Goal: Transaction & Acquisition: Purchase product/service

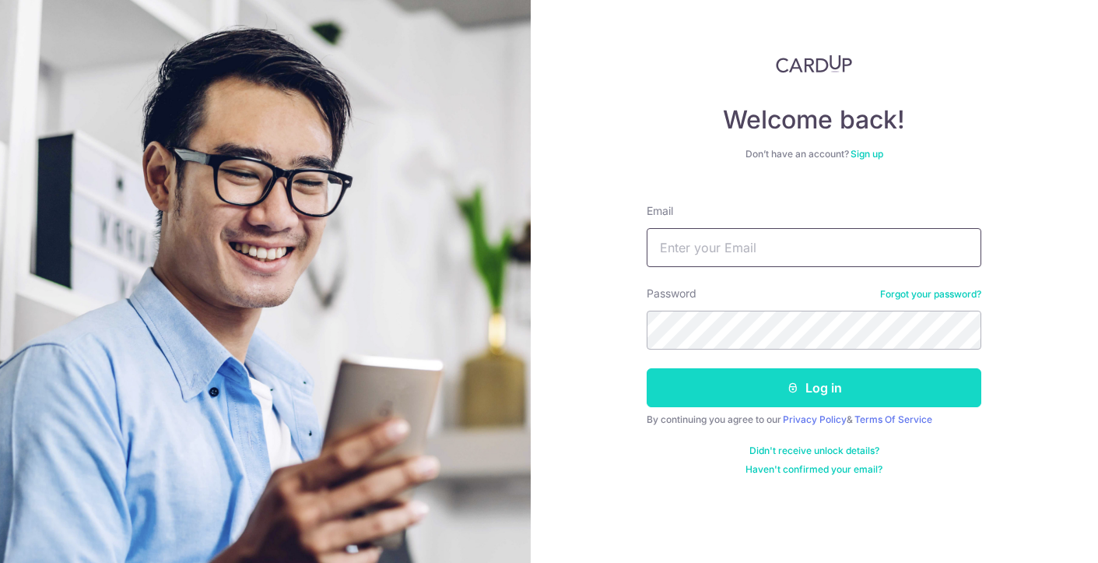
type input "[EMAIL_ADDRESS][DOMAIN_NAME]"
click at [774, 388] on button "Log in" at bounding box center [814, 387] width 335 height 39
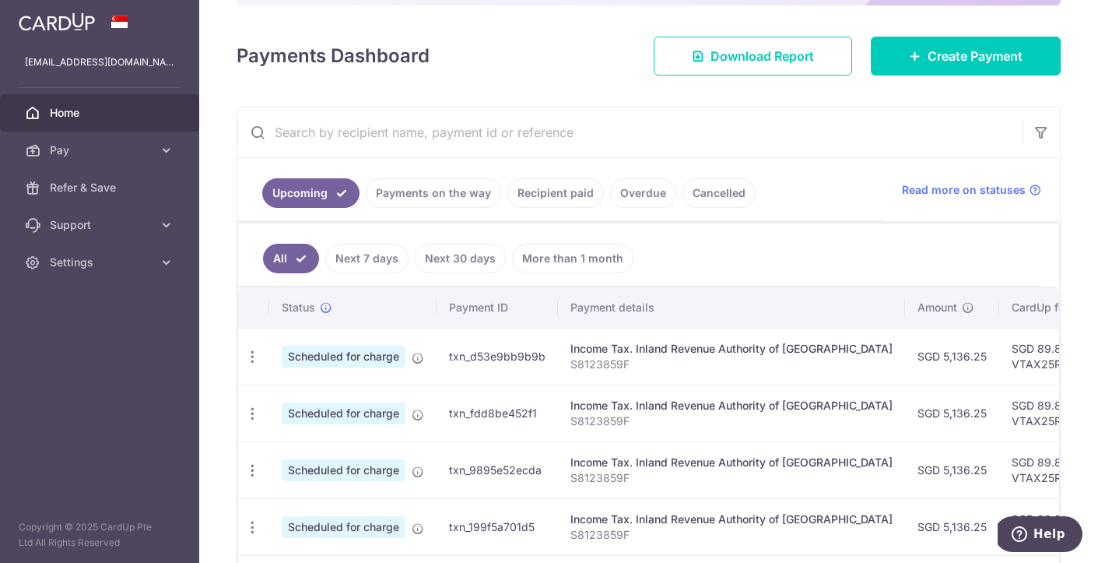
scroll to position [192, 0]
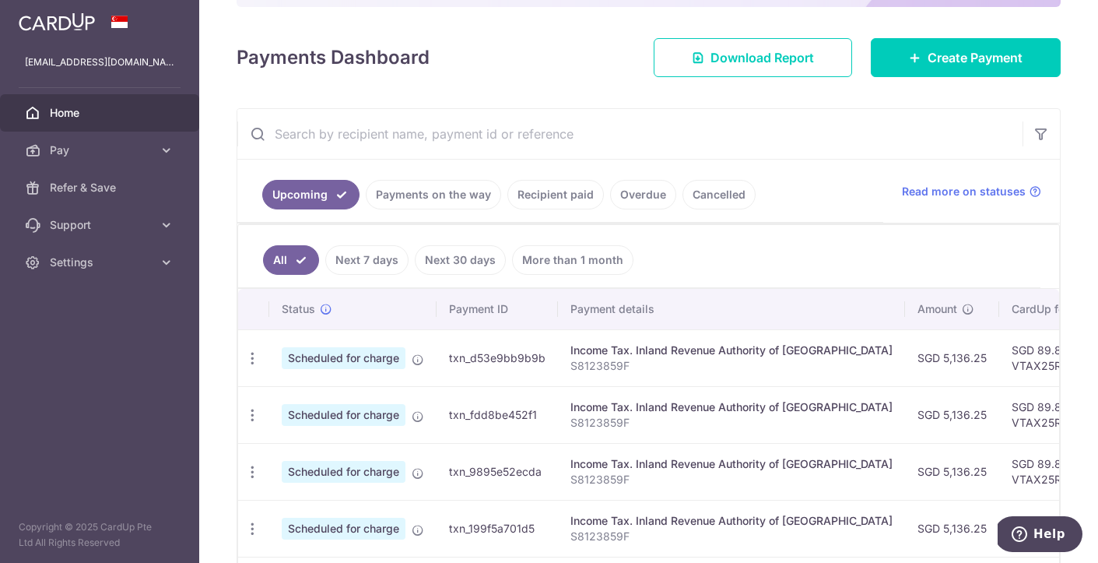
click at [434, 197] on link "Payments on the way" at bounding box center [433, 195] width 135 height 30
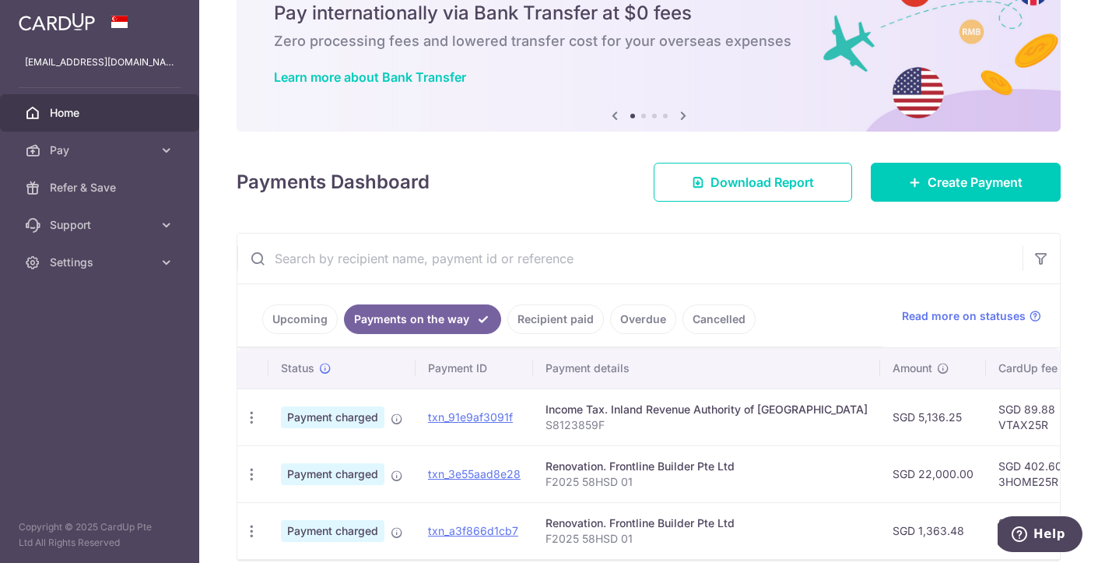
scroll to position [139, 0]
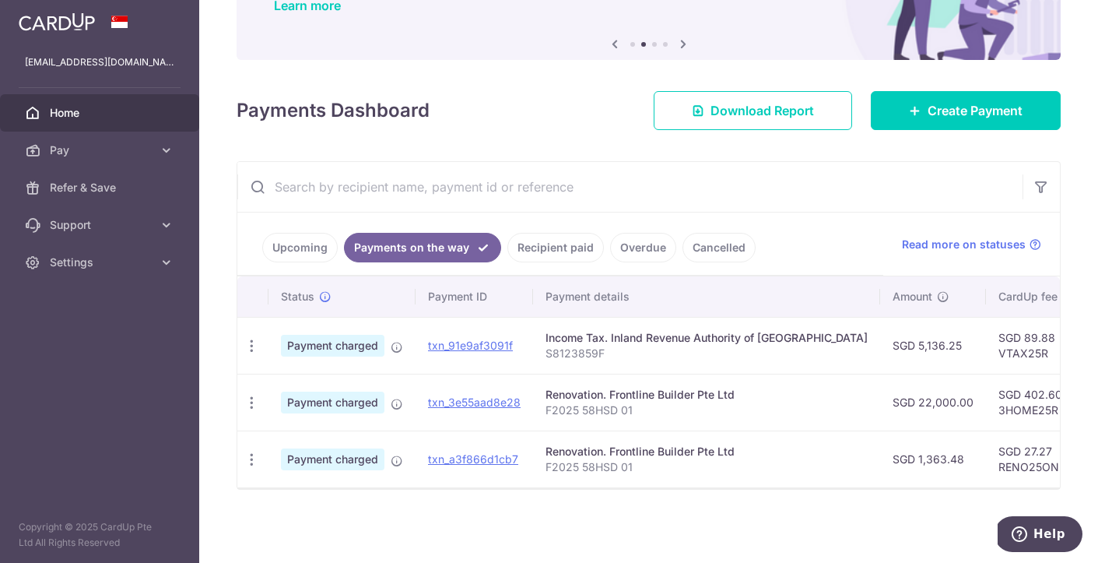
click at [569, 249] on link "Recipient paid" at bounding box center [555, 248] width 96 height 30
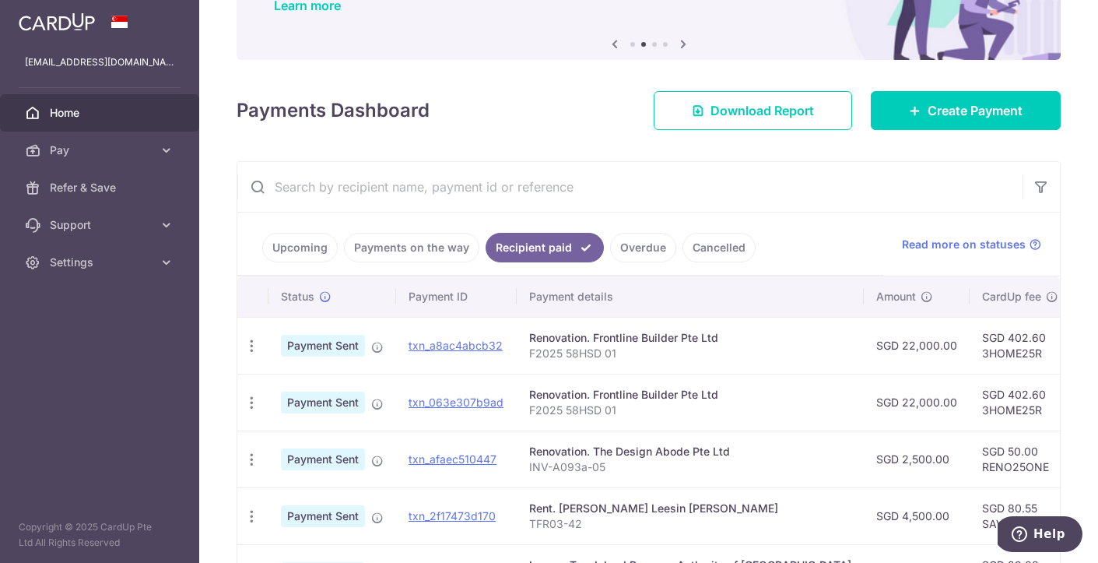
scroll to position [253, 0]
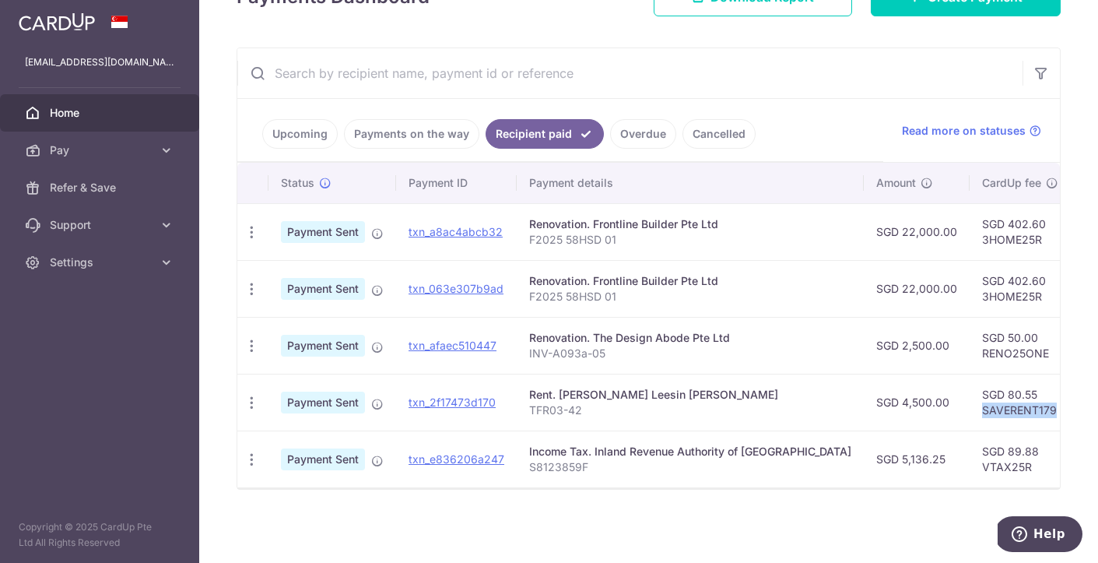
drag, startPoint x: 924, startPoint y: 409, endPoint x: 1008, endPoint y: 407, distance: 84.8
click at [1008, 407] on td "SGD 80.55 SAVERENT179" at bounding box center [1019, 401] width 101 height 57
copy td "SAVERENT179"
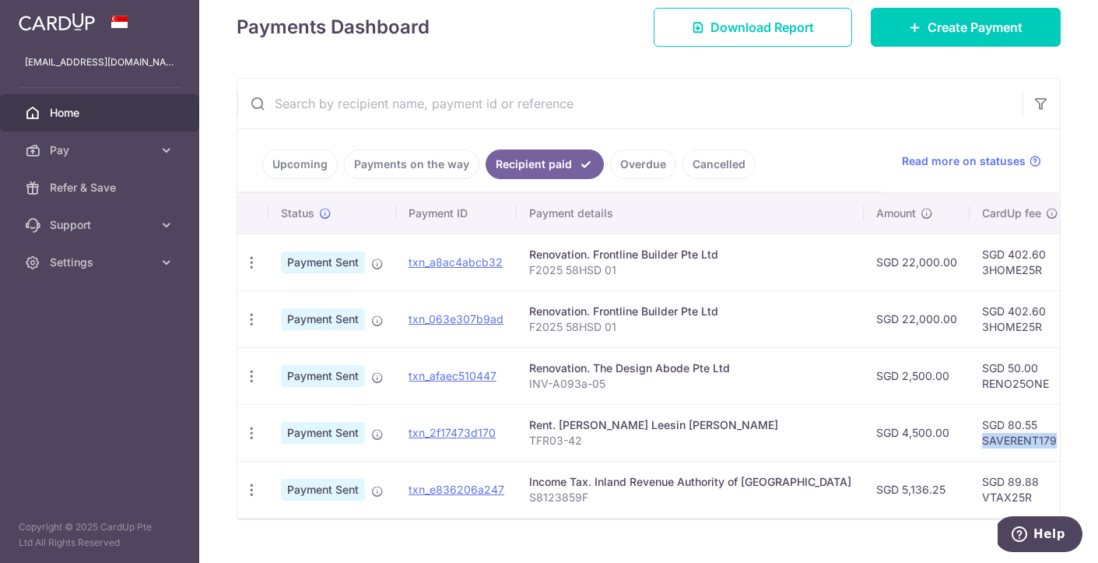
scroll to position [209, 0]
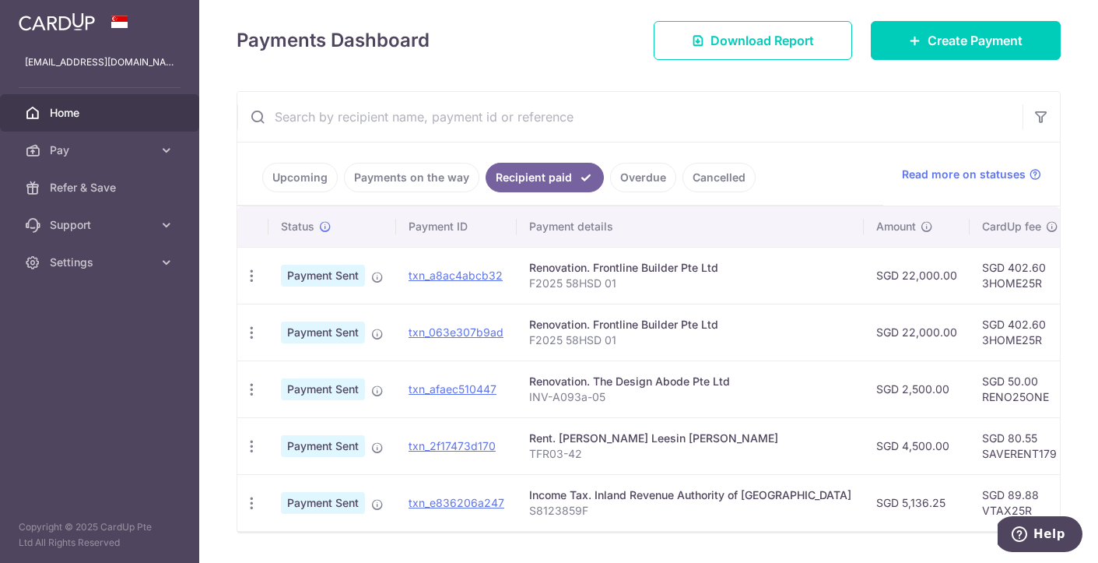
click at [405, 188] on link "Payments on the way" at bounding box center [411, 178] width 135 height 30
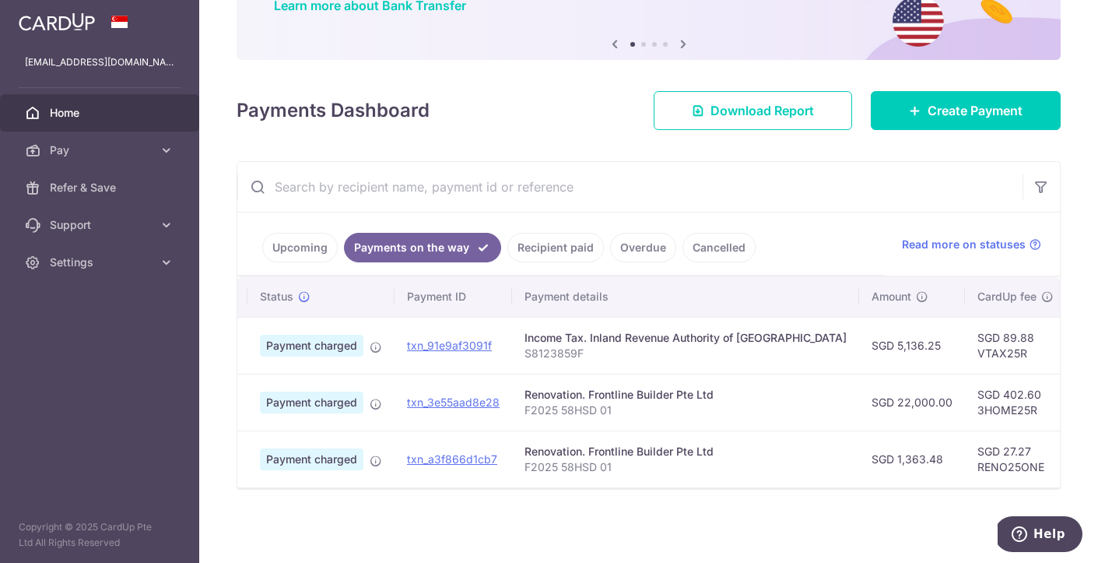
scroll to position [0, 0]
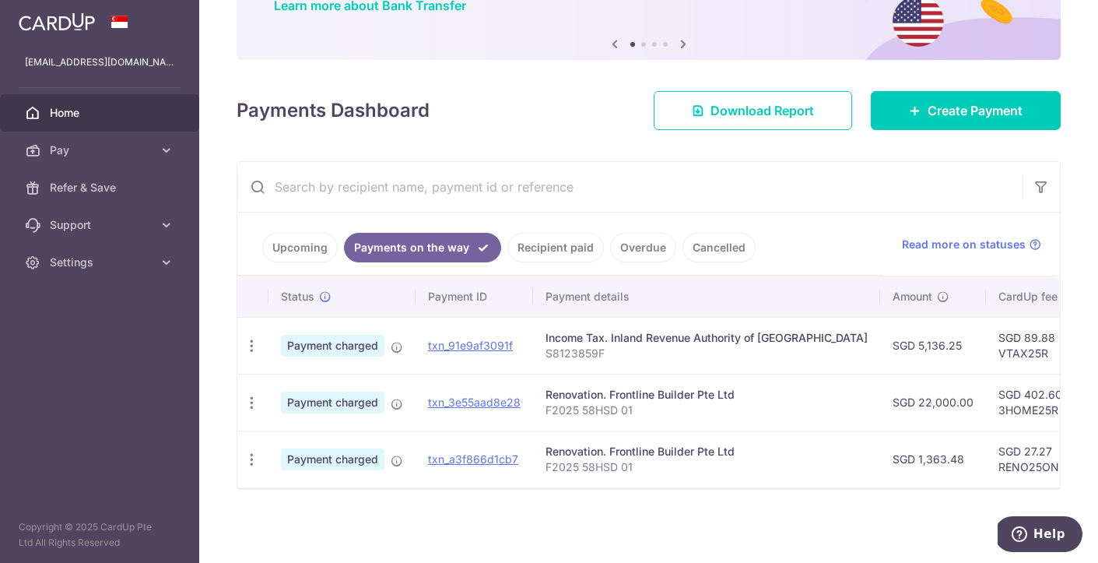
click at [535, 244] on link "Recipient paid" at bounding box center [555, 248] width 96 height 30
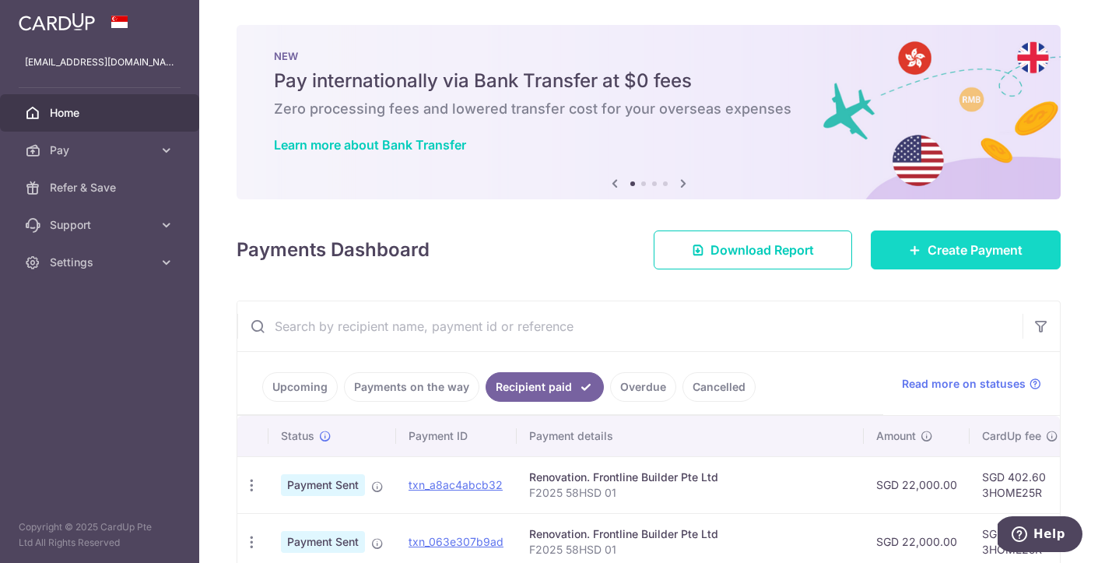
click at [982, 251] on span "Create Payment" at bounding box center [974, 249] width 95 height 19
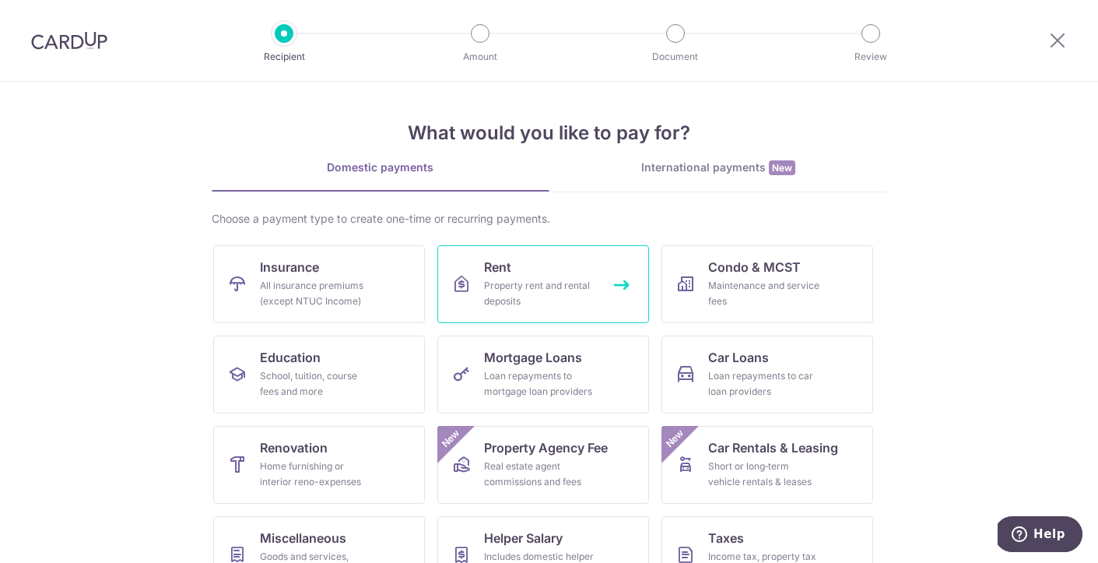
click at [533, 279] on div "Property rent and rental deposits" at bounding box center [540, 293] width 112 height 31
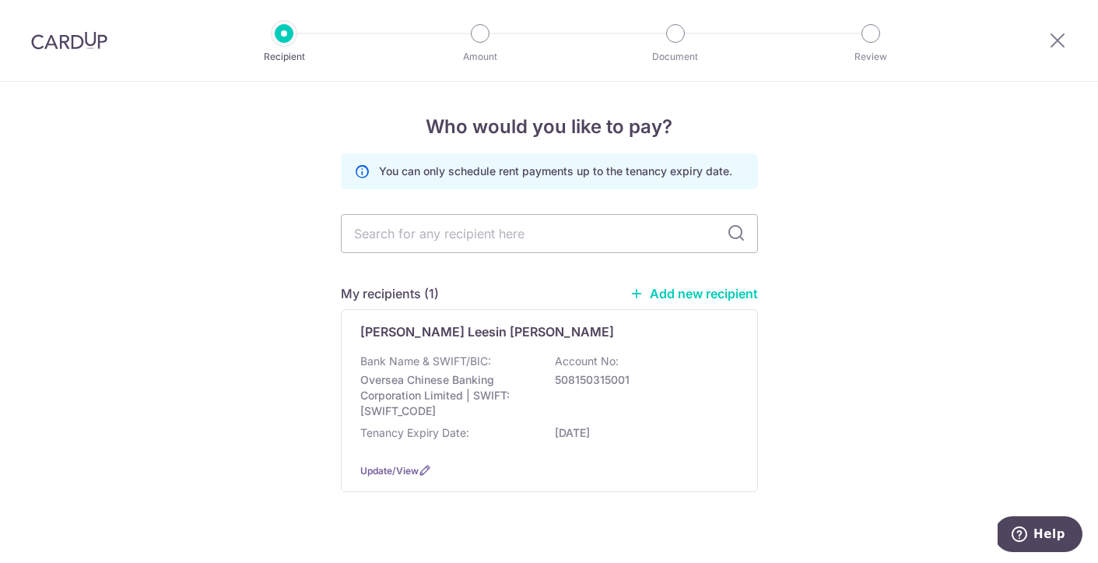
scroll to position [27, 0]
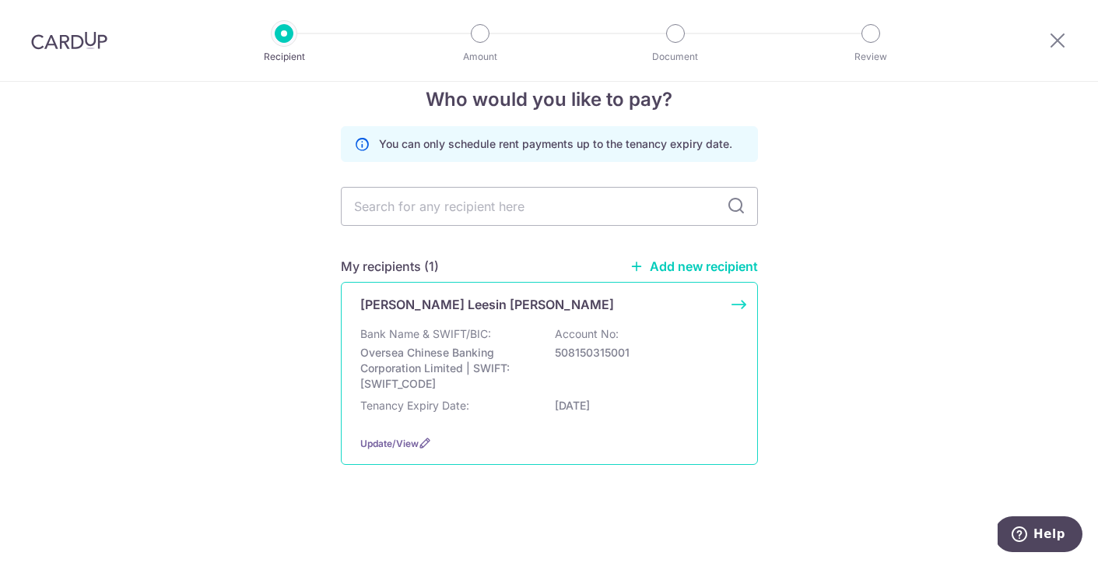
click at [738, 306] on div "Deborah Mok Leesin Nee Chia Bank Name & SWIFT/BIC: Oversea Chinese Banking Corp…" at bounding box center [549, 373] width 417 height 183
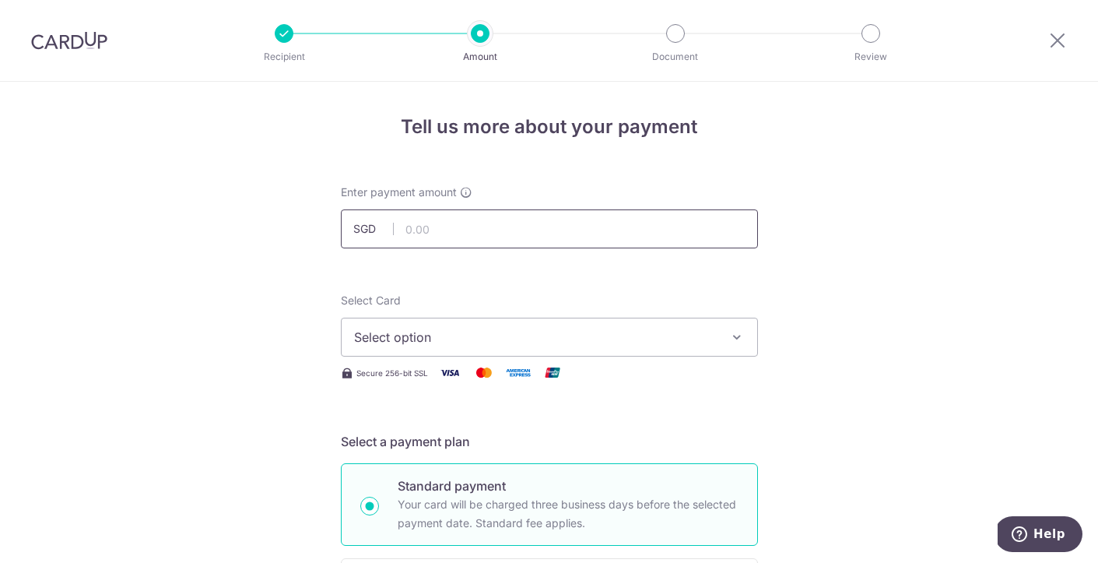
click at [445, 231] on input "text" at bounding box center [549, 228] width 417 height 39
type input "4,500.00"
click at [528, 343] on span "Select option" at bounding box center [535, 337] width 363 height 19
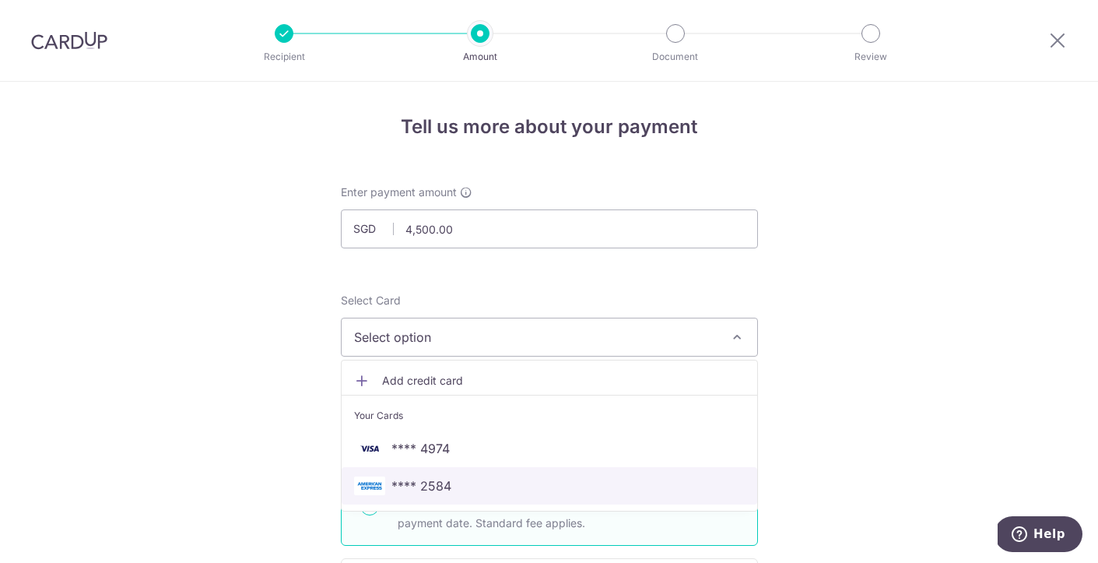
click at [433, 485] on span "**** 2584" at bounding box center [421, 485] width 60 height 19
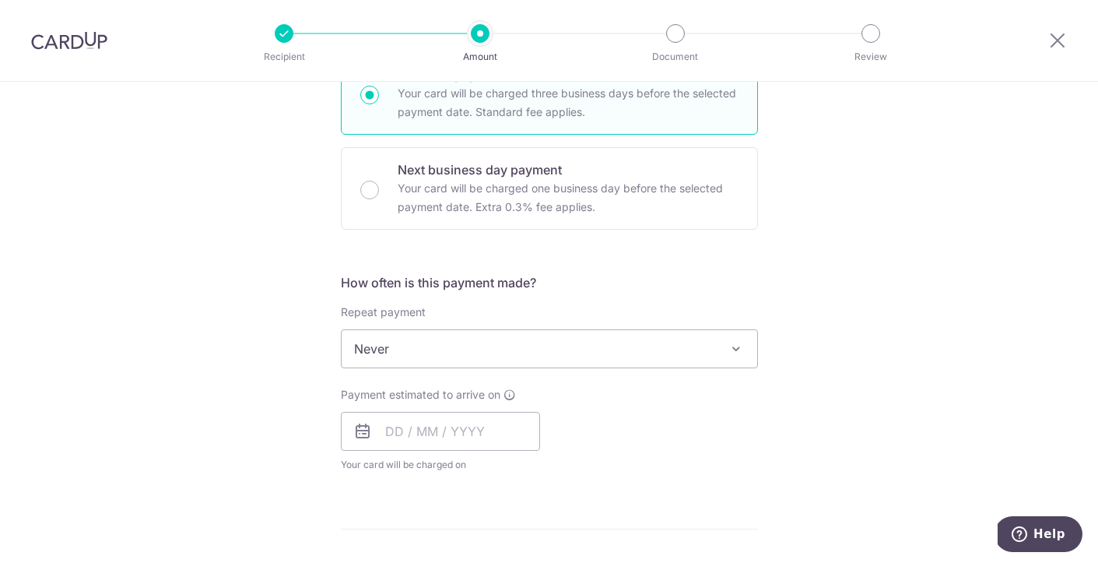
scroll to position [413, 0]
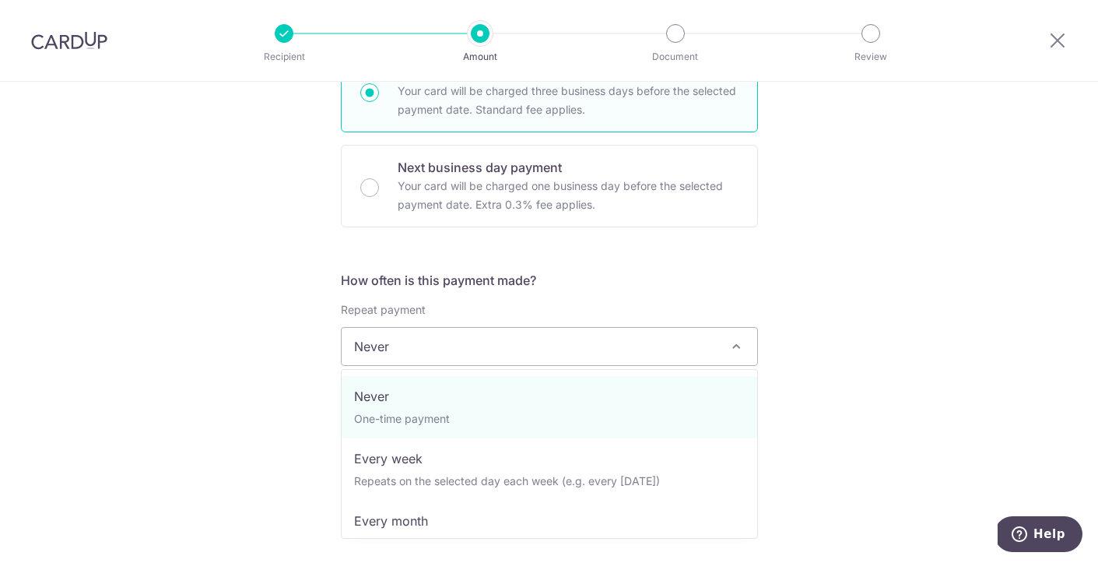
click at [622, 349] on span "Never" at bounding box center [549, 346] width 415 height 37
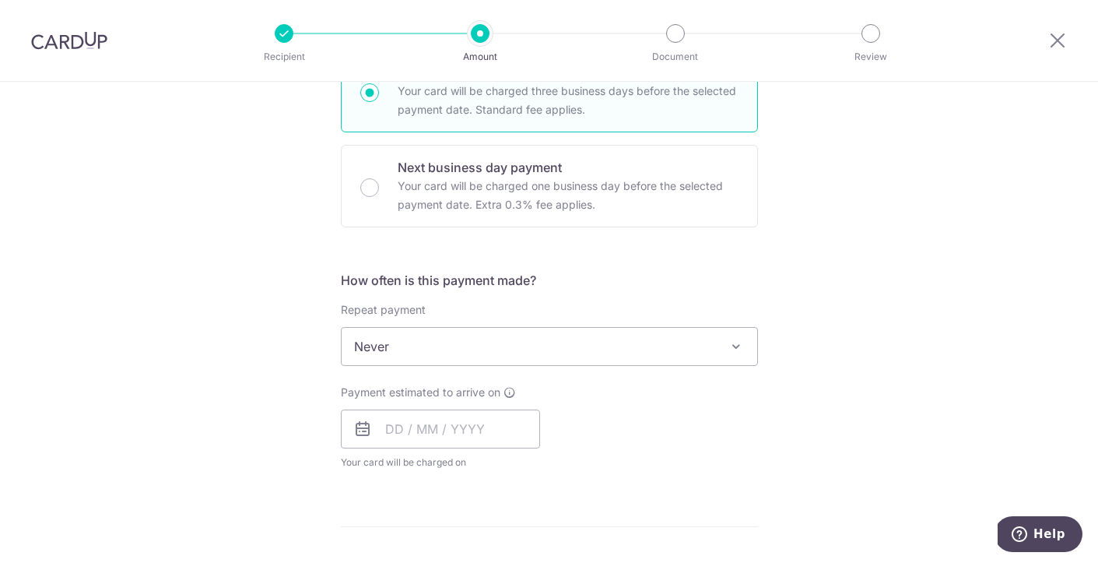
click at [622, 349] on span "Never" at bounding box center [549, 346] width 415 height 37
click at [398, 433] on input "text" at bounding box center [440, 428] width 199 height 39
click at [734, 419] on div "Payment estimated to arrive on Prev Next Sep Oct Nov Dec 2025 2026 2027 2028 20…" at bounding box center [549, 427] width 436 height 86
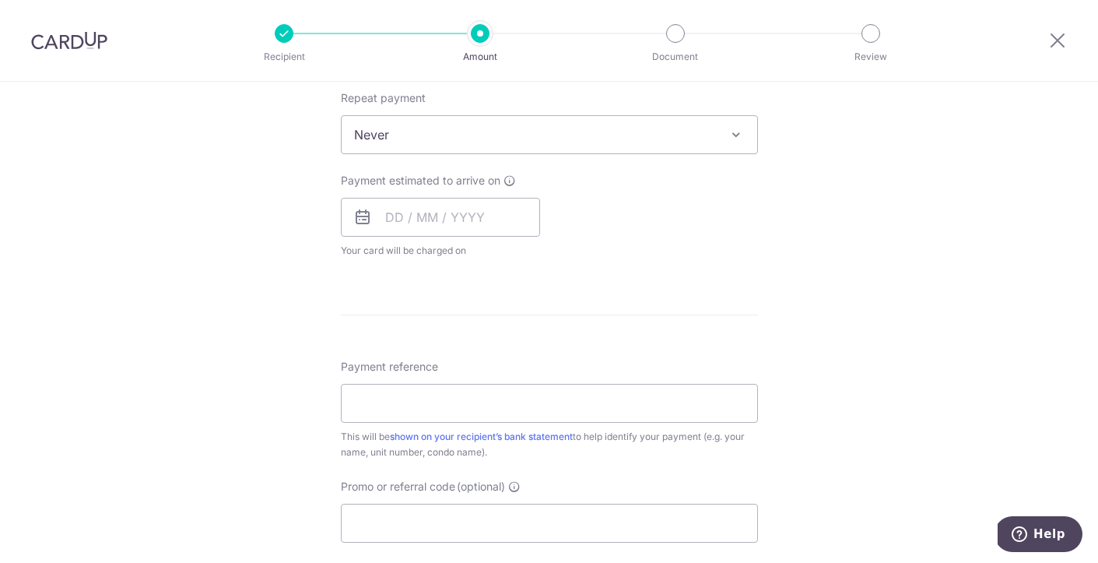
scroll to position [632, 0]
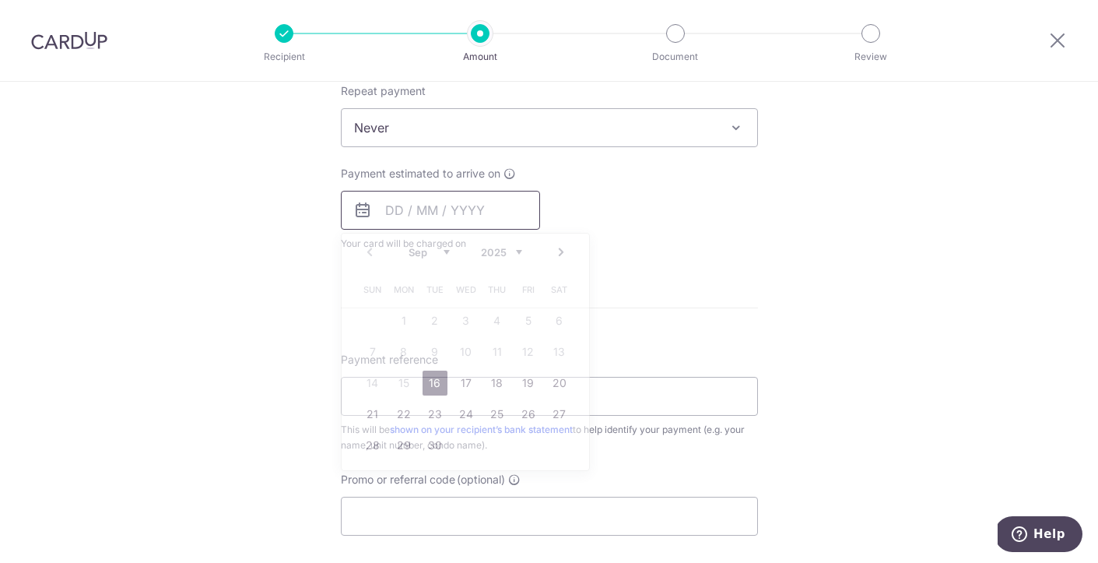
click at [393, 215] on input "text" at bounding box center [440, 210] width 199 height 39
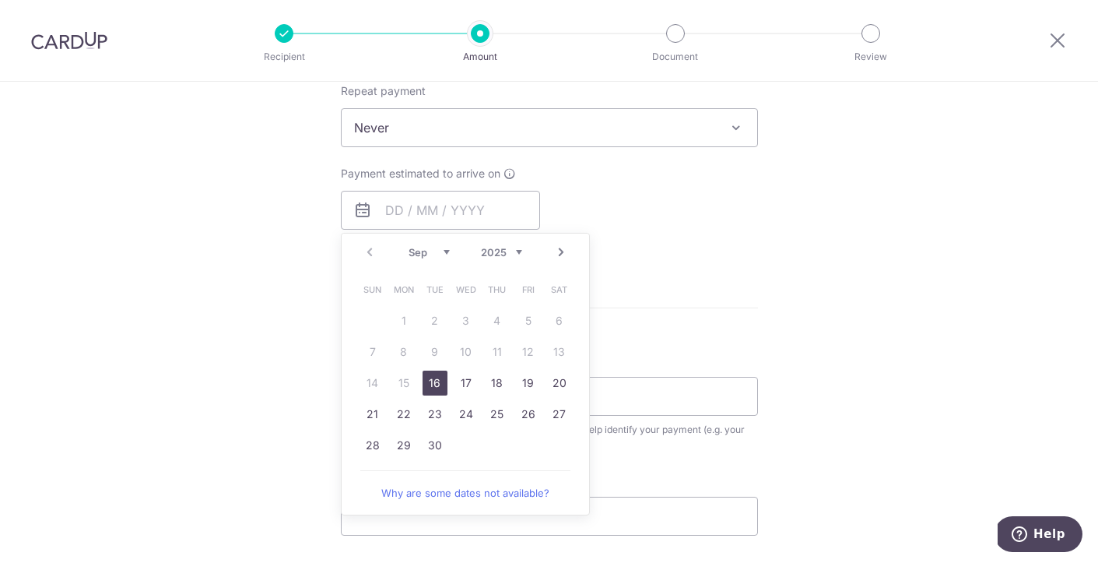
click at [437, 386] on link "16" at bounding box center [434, 382] width 25 height 25
type input "[DATE]"
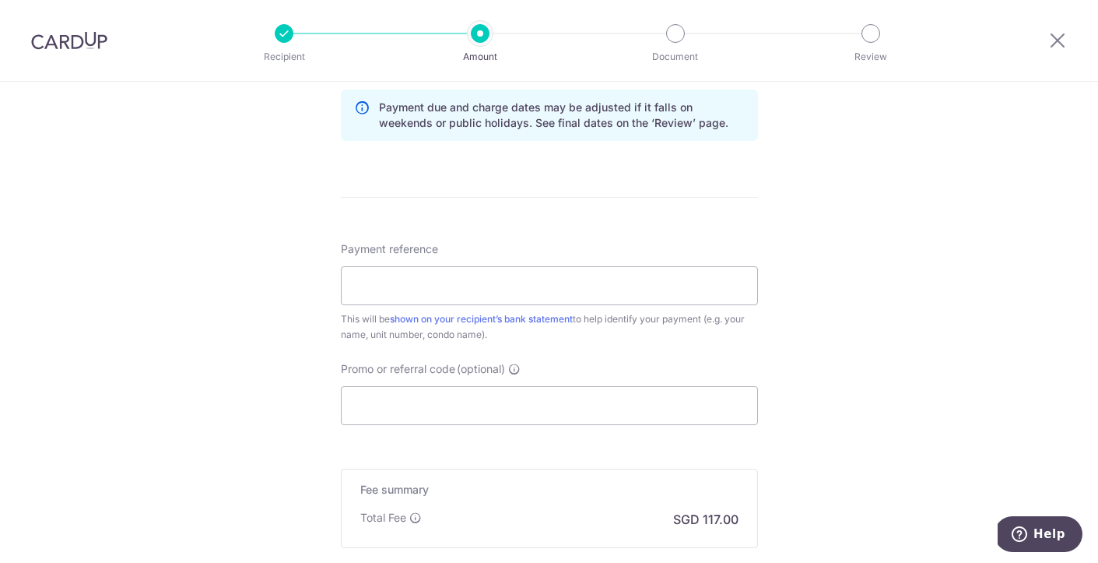
scroll to position [810, 0]
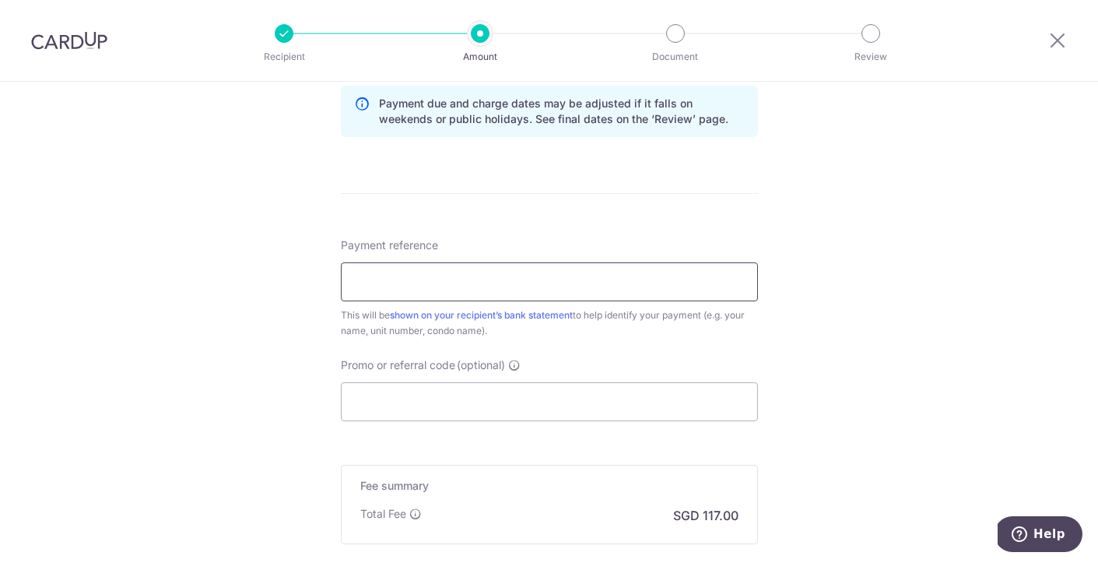
click at [409, 285] on input "Payment reference" at bounding box center [549, 281] width 417 height 39
click at [385, 280] on input "Rent Sep25" at bounding box center [549, 281] width 417 height 39
click at [403, 281] on input "Sep25" at bounding box center [549, 281] width 417 height 39
click at [870, 303] on div "Tell us more about your payment Enter payment amount SGD 4,500.00 4500.00 Selec…" at bounding box center [549, 7] width 1098 height 1471
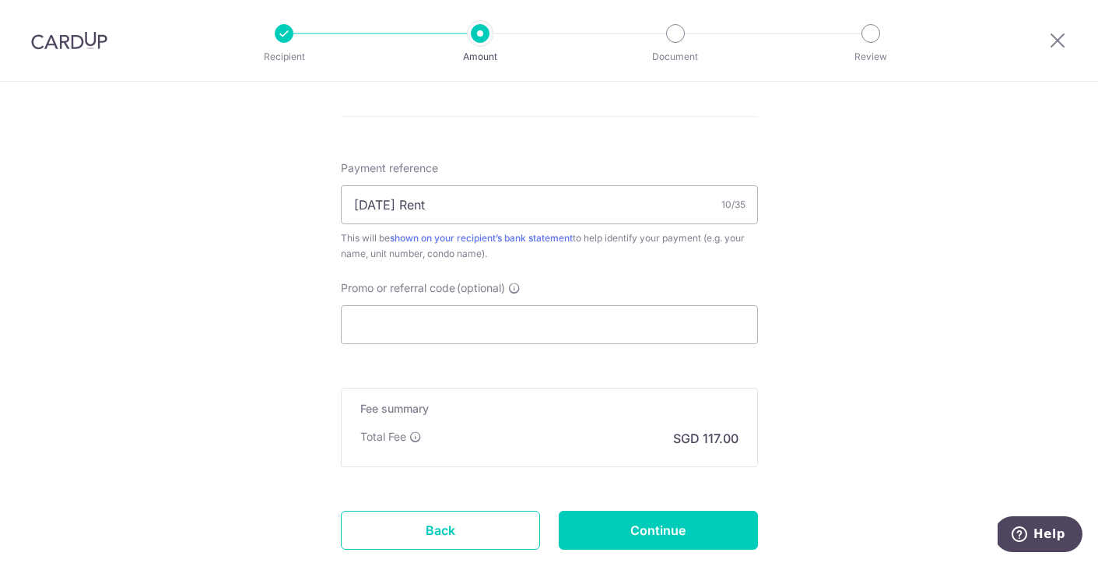
scroll to position [906, 0]
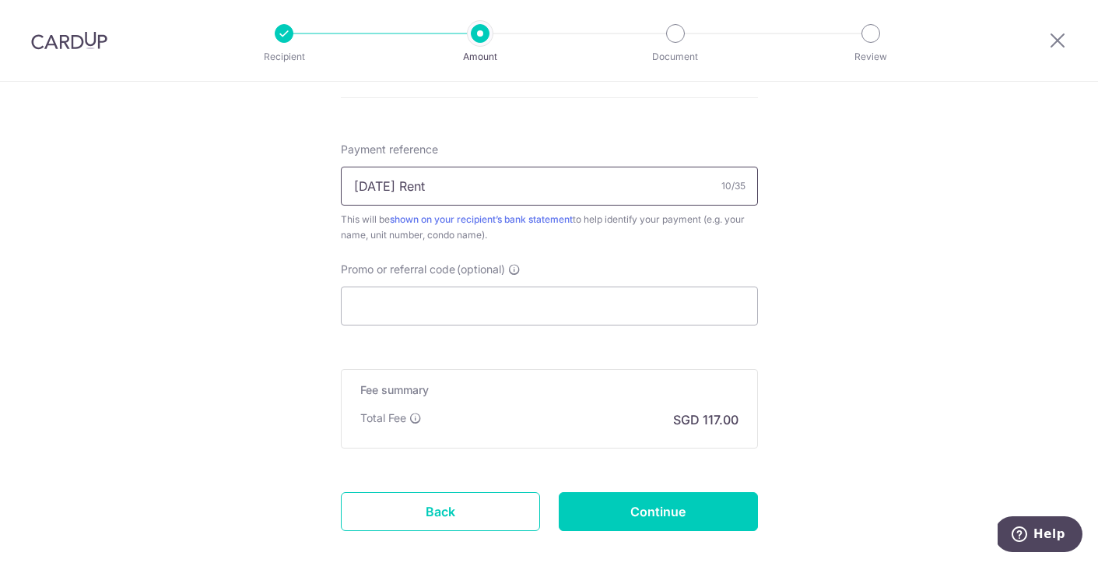
click at [394, 183] on input "Sep25 Rent" at bounding box center [549, 186] width 417 height 39
type input "[DATE] TFR 03-42 Rent"
click at [500, 307] on input "Promo or referral code (optional)" at bounding box center [549, 305] width 417 height 39
paste input "SAVERENT179"
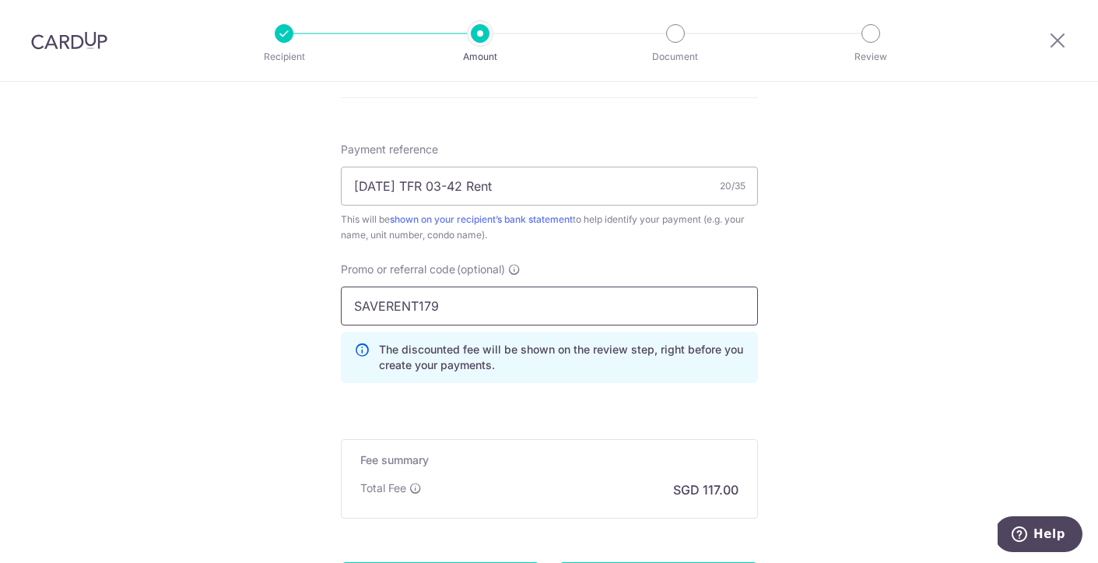
type input "SAVERENT179"
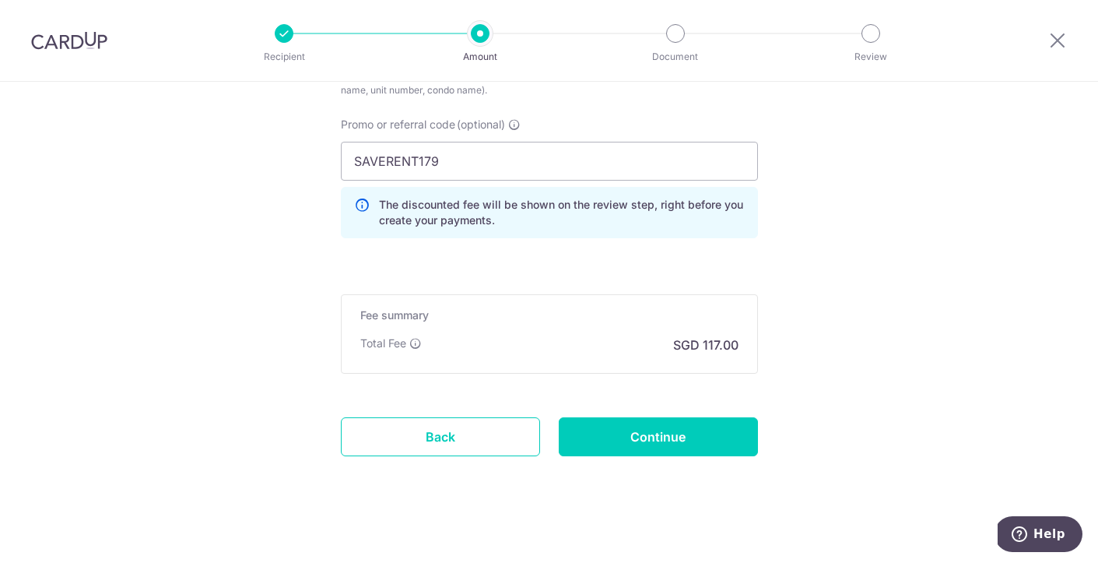
scroll to position [1061, 0]
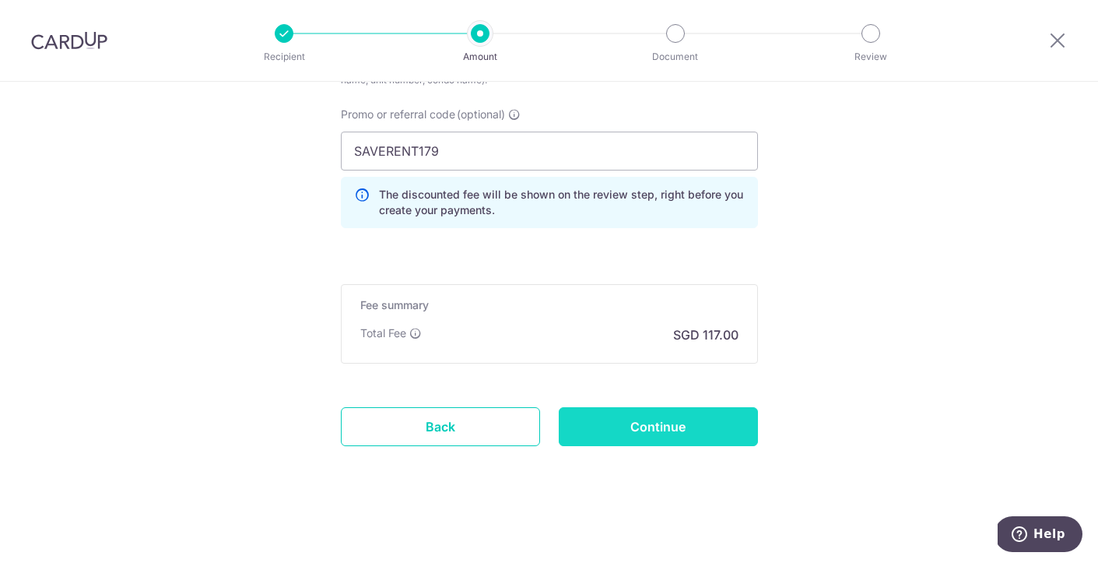
click at [686, 435] on input "Continue" at bounding box center [658, 426] width 199 height 39
type input "Create Schedule"
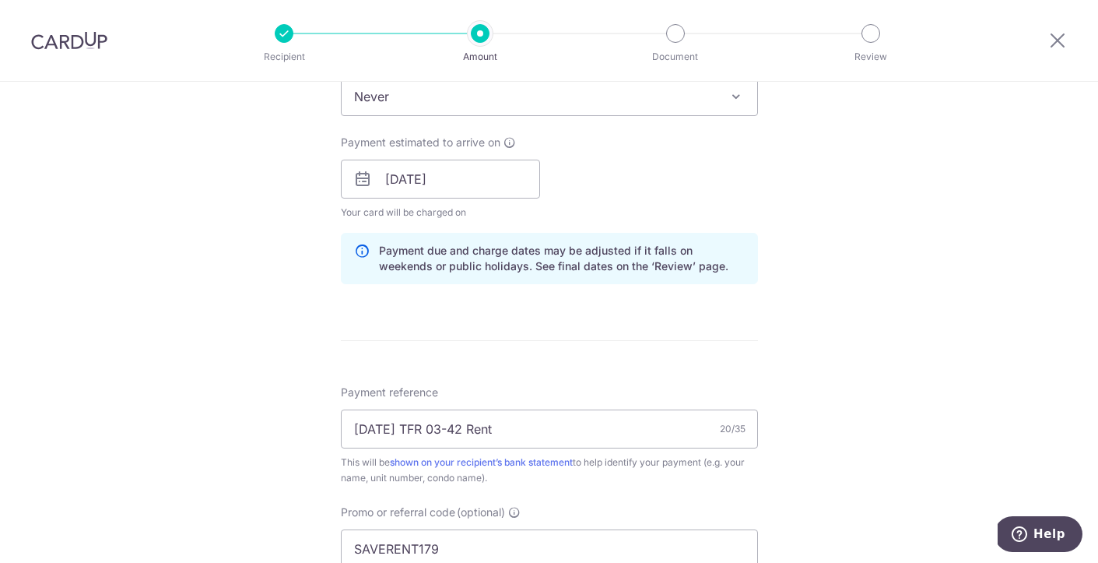
scroll to position [1082, 0]
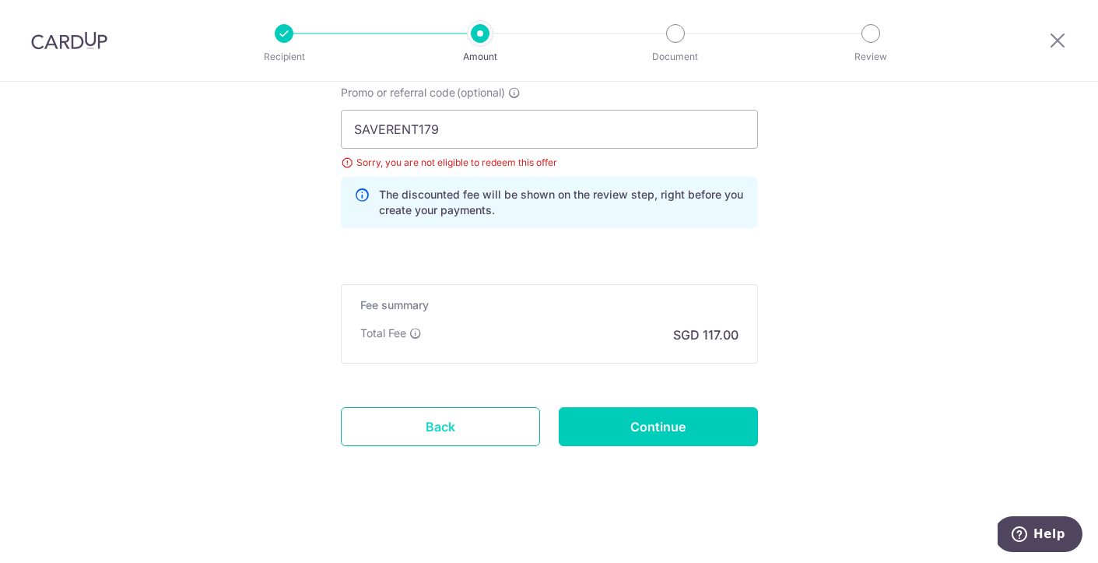
click at [411, 427] on link "Back" at bounding box center [440, 426] width 199 height 39
drag, startPoint x: 466, startPoint y: 134, endPoint x: 344, endPoint y: 128, distance: 122.3
click at [344, 128] on input "SAVERENT179" at bounding box center [549, 129] width 417 height 39
paste input "REC185"
type input "REC185"
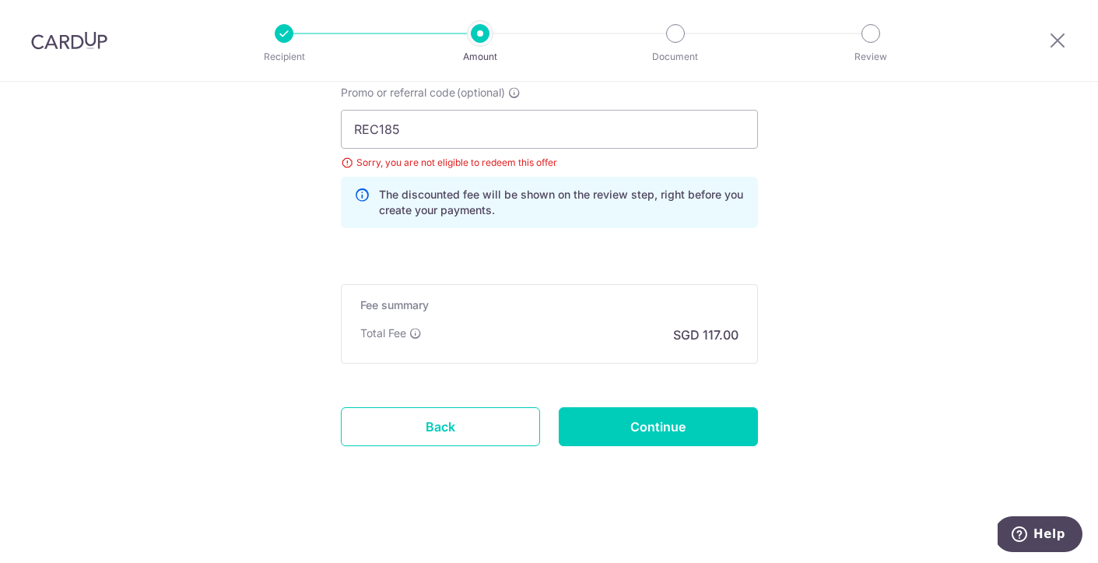
click at [671, 435] on input "Continue" at bounding box center [658, 426] width 199 height 39
type input "Update Schedule"
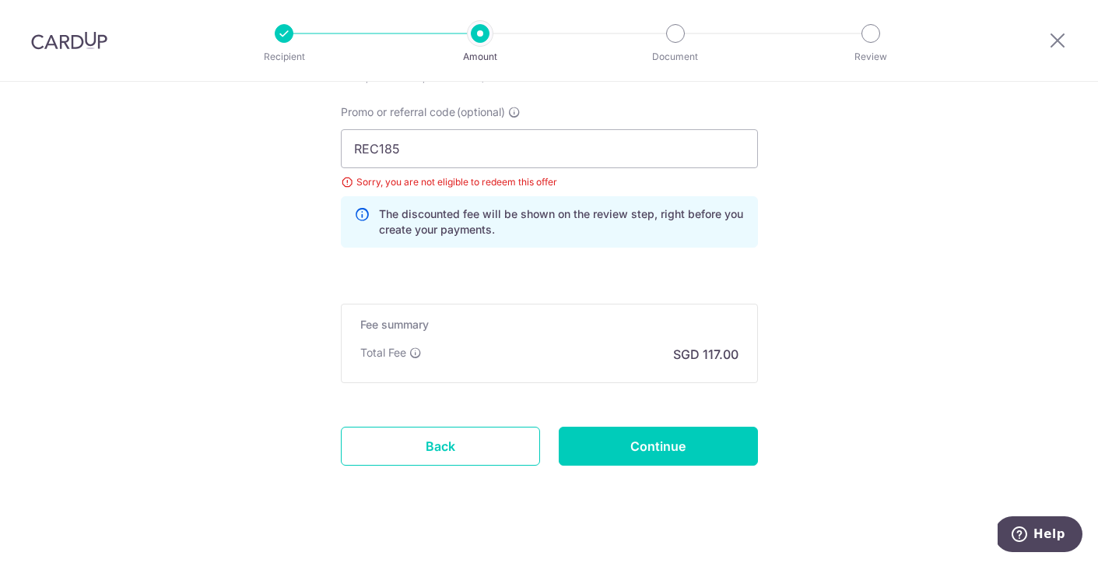
scroll to position [1060, 0]
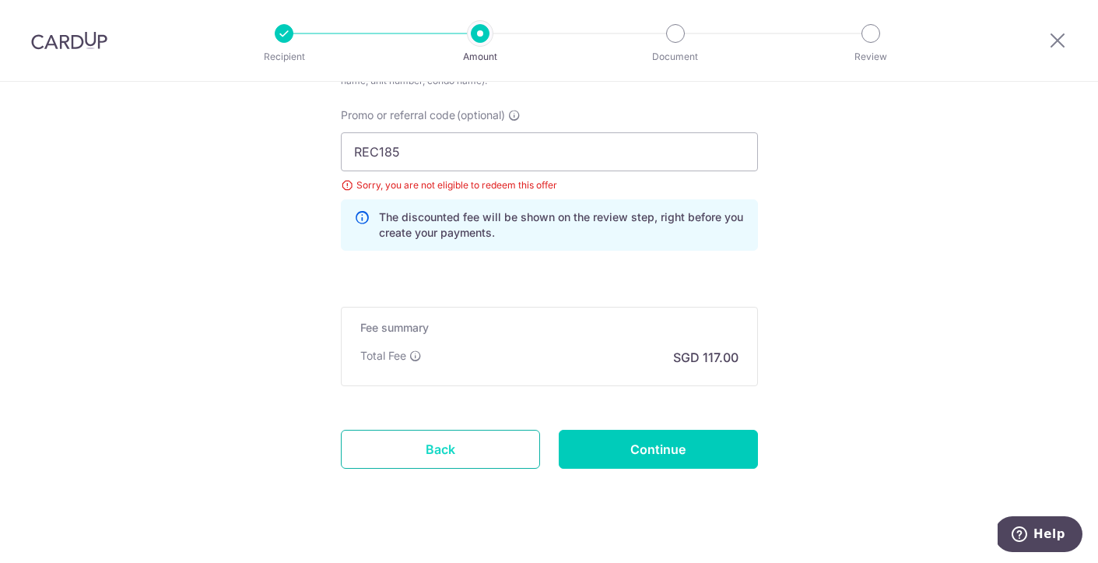
click at [433, 454] on link "Back" at bounding box center [440, 448] width 199 height 39
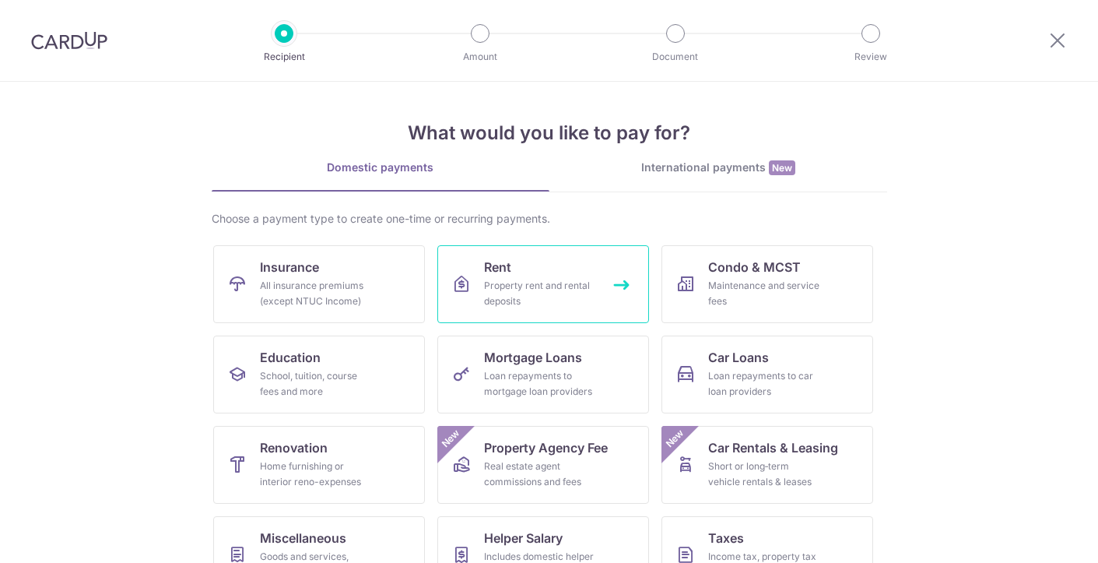
click at [517, 288] on div "Property rent and rental deposits" at bounding box center [540, 293] width 112 height 31
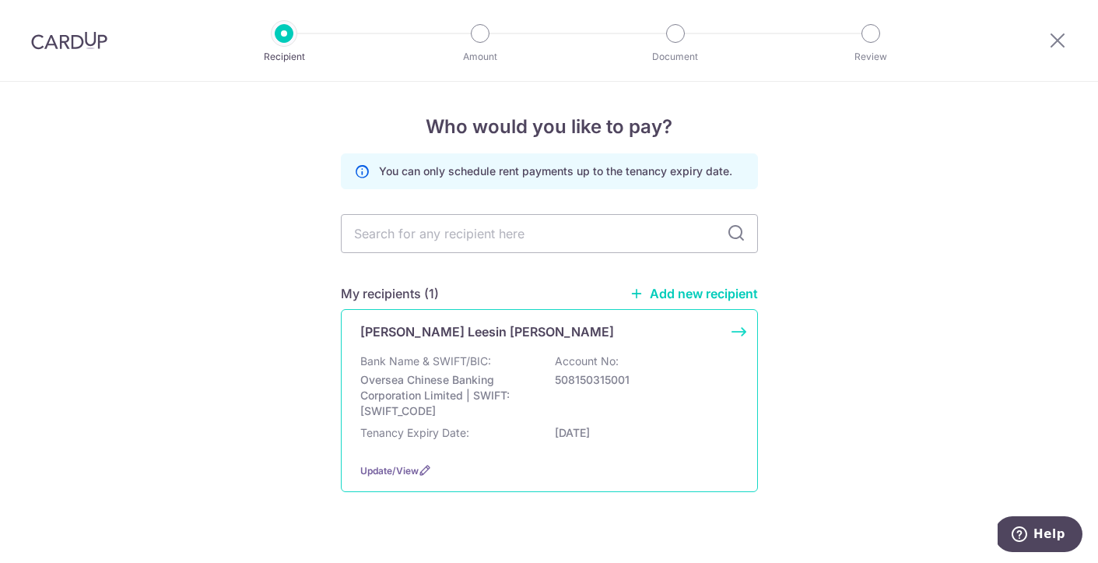
click at [514, 359] on div "Bank Name & SWIFT/BIC: Oversea Chinese Banking Corporation Limited | SWIFT: [SW…" at bounding box center [549, 385] width 378 height 65
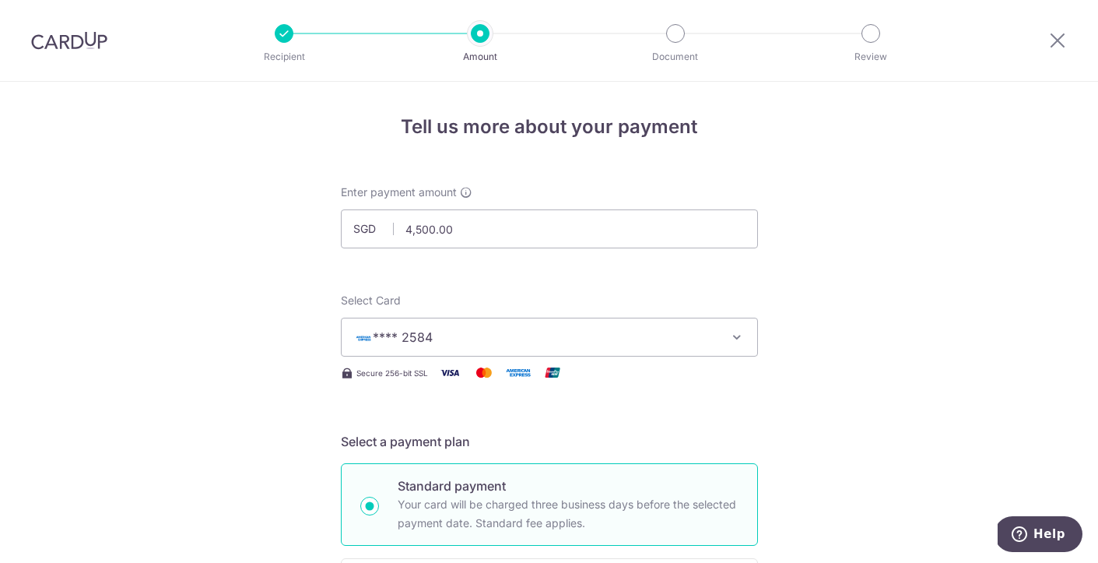
click at [556, 330] on span "**** 2584" at bounding box center [535, 337] width 363 height 19
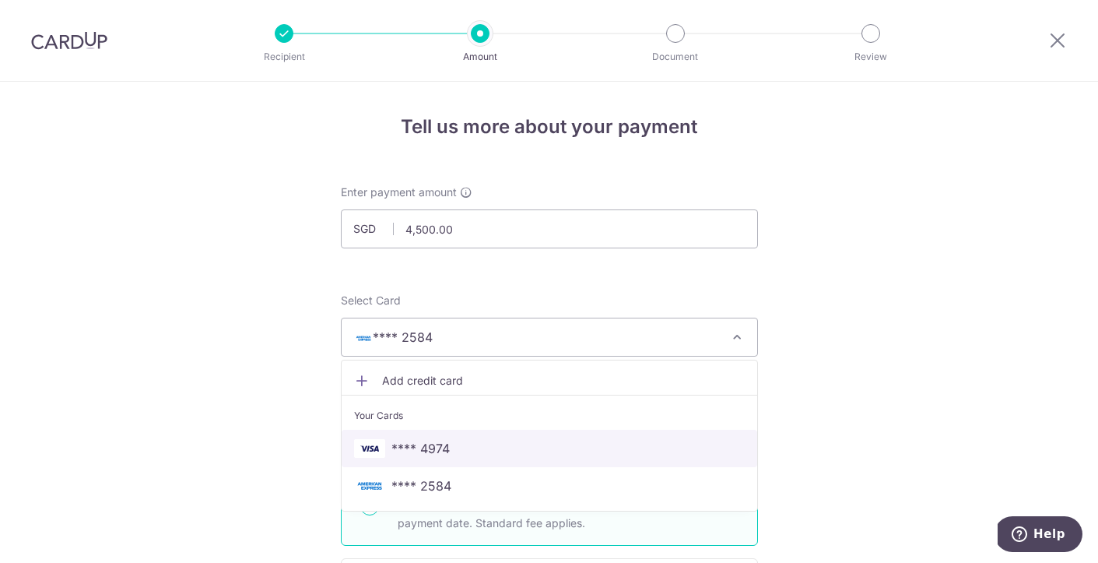
click at [428, 447] on span "**** 4974" at bounding box center [420, 448] width 58 height 19
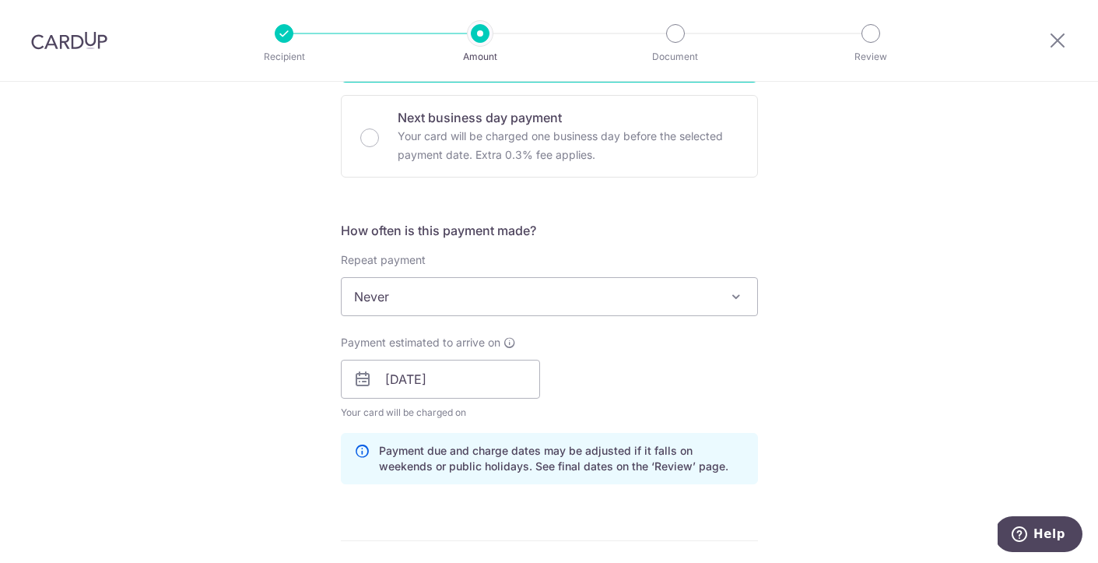
scroll to position [461, 0]
click at [486, 383] on input "16/09/2025" at bounding box center [440, 380] width 199 height 39
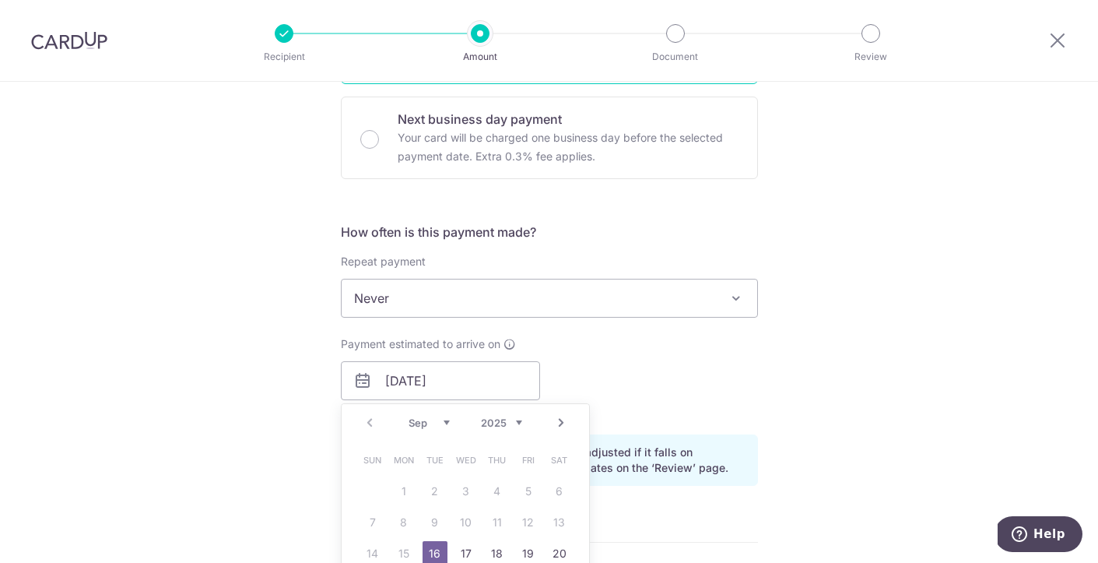
click at [401, 554] on table "Sun Mon Tue Wed Thu Fri Sat 1 2 3 4 5 6 7 8 9 10 11 12 13 14 15 16 17 18 19 20 …" at bounding box center [466, 537] width 218 height 187
click at [645, 353] on div "Payment estimated to arrive on 16/09/2025 Prev Next Sep Oct Nov Dec 2025 2026 2…" at bounding box center [549, 379] width 436 height 86
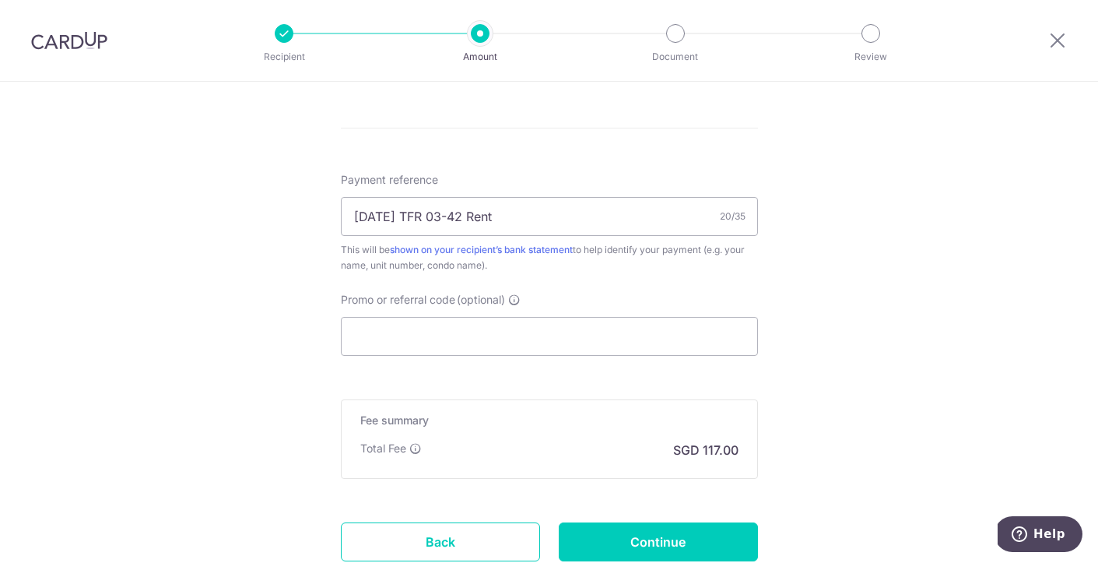
scroll to position [878, 0]
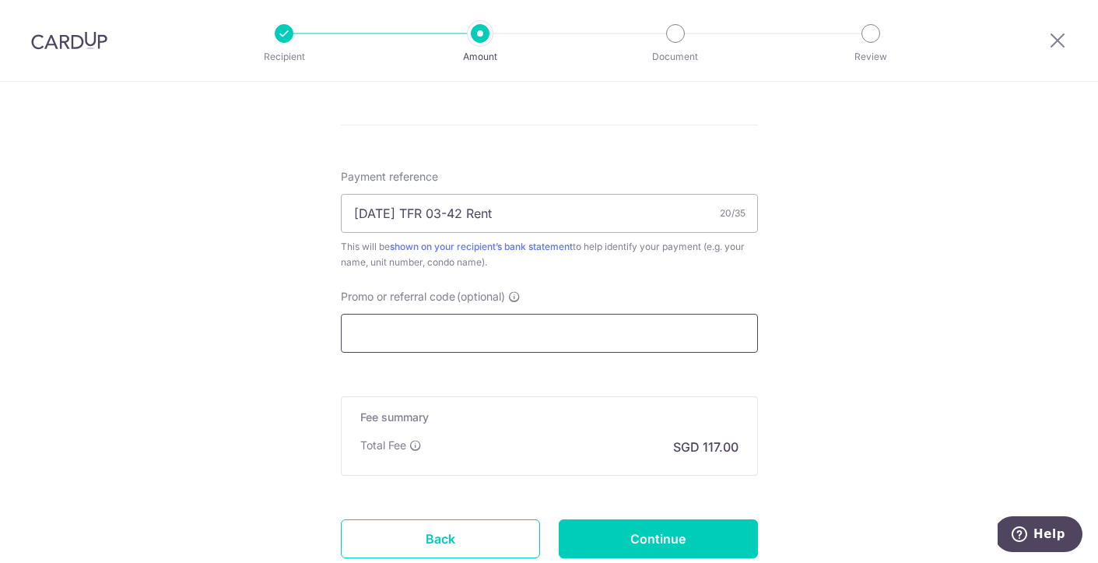
click at [484, 342] on input "Promo or referral code (optional)" at bounding box center [549, 333] width 417 height 39
paste input "SAVERENT179"
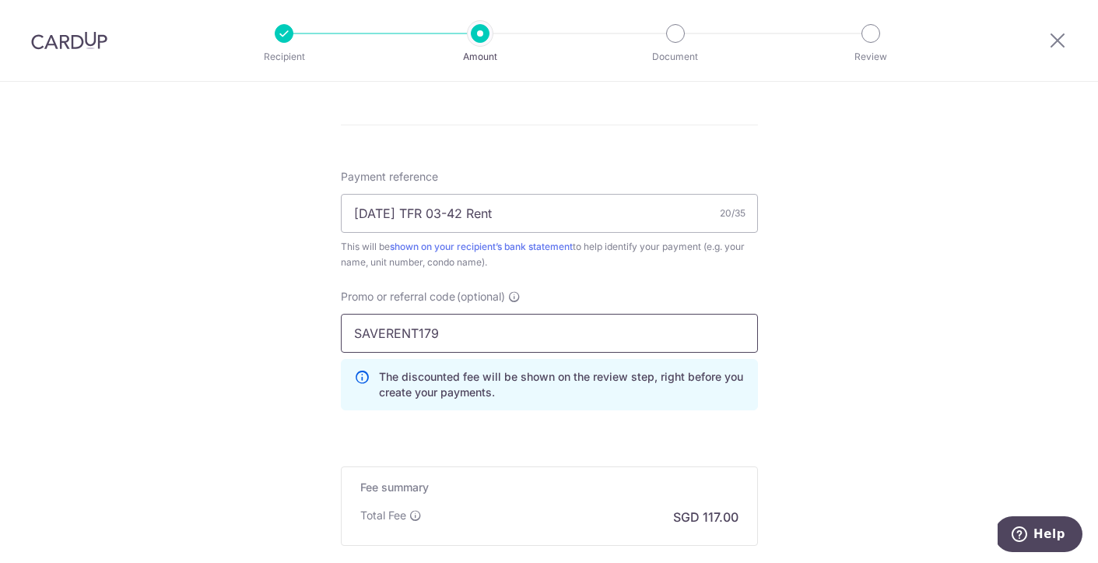
type input "SAVERENT179"
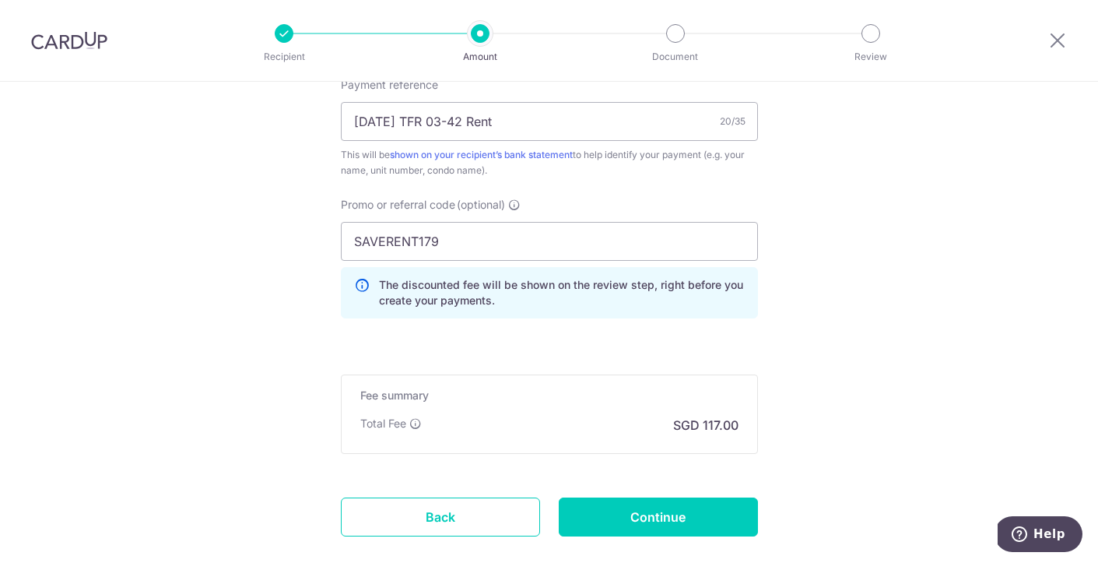
scroll to position [1061, 0]
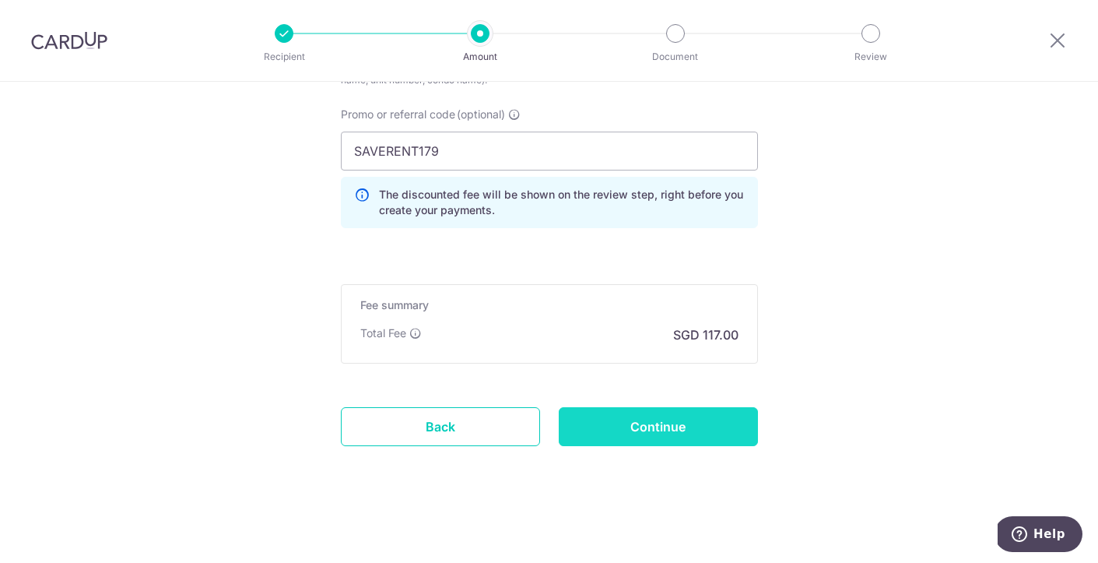
click at [634, 432] on input "Continue" at bounding box center [658, 426] width 199 height 39
type input "Update Schedule"
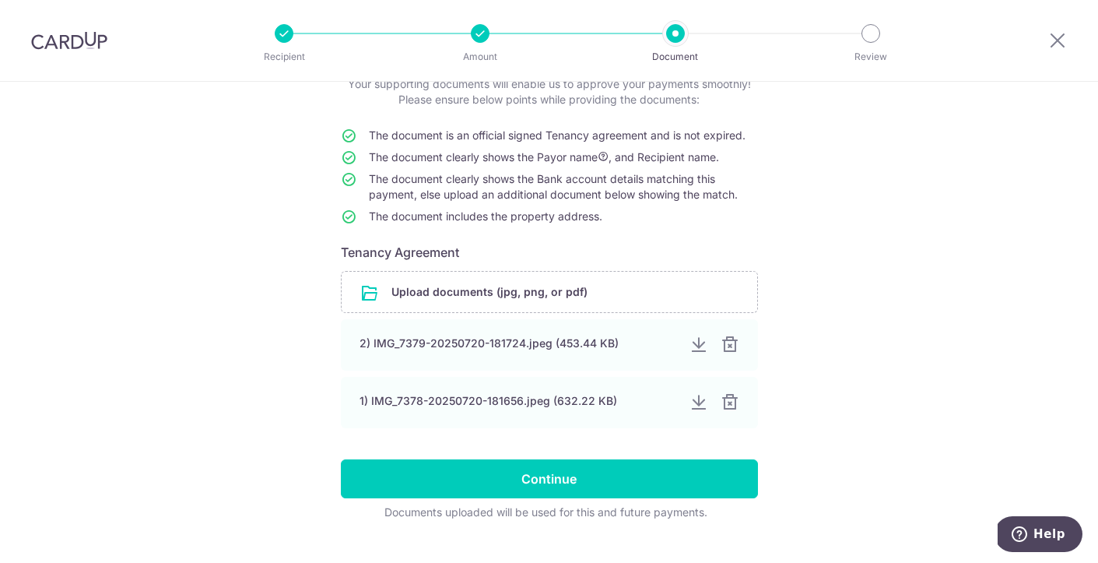
scroll to position [138, 0]
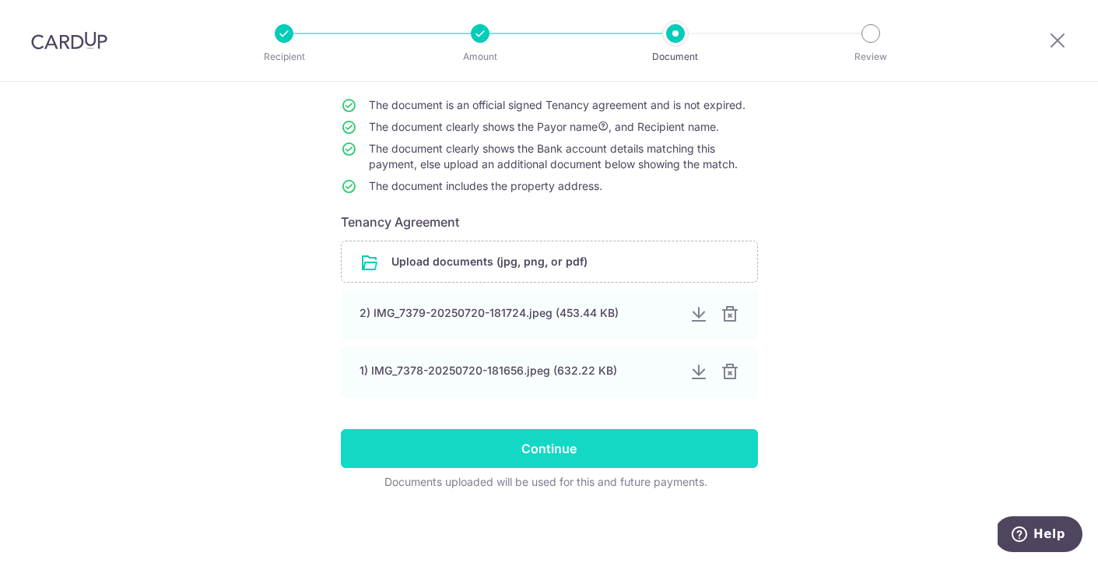
click at [535, 441] on input "Continue" at bounding box center [549, 448] width 417 height 39
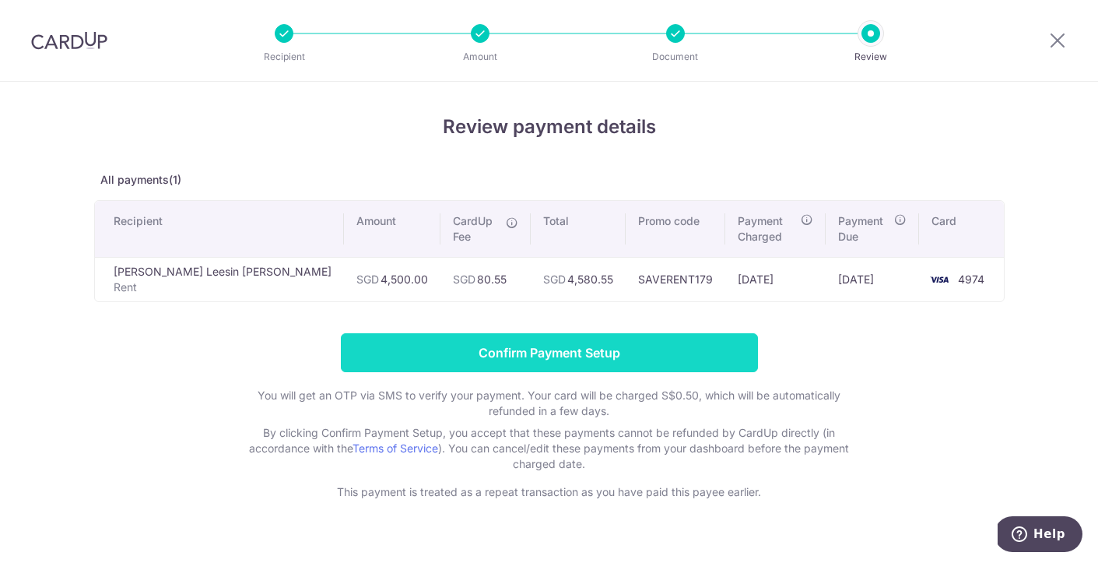
click at [563, 354] on input "Confirm Payment Setup" at bounding box center [549, 352] width 417 height 39
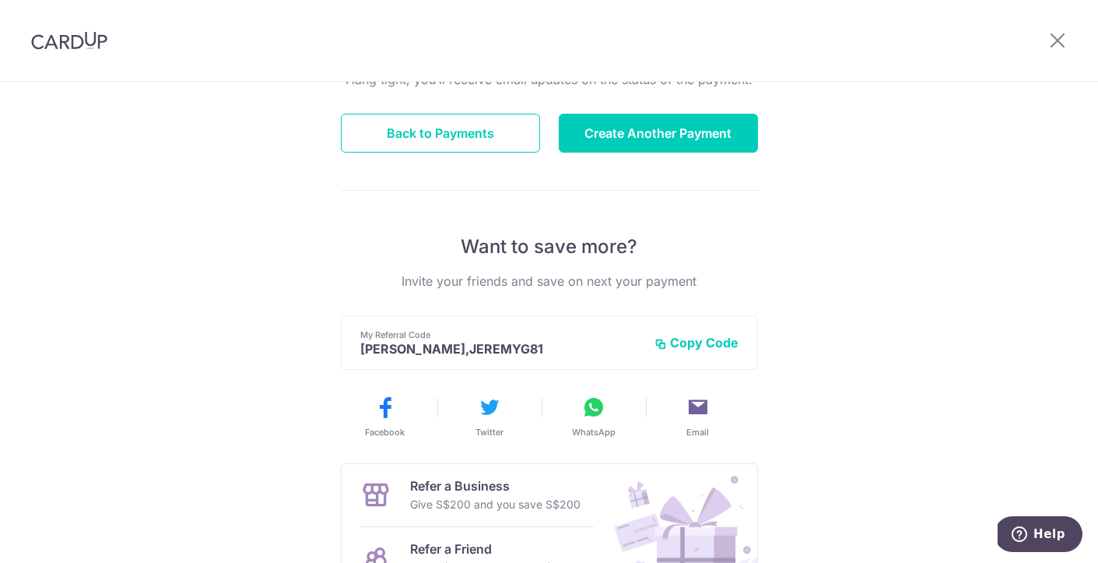
scroll to position [178, 0]
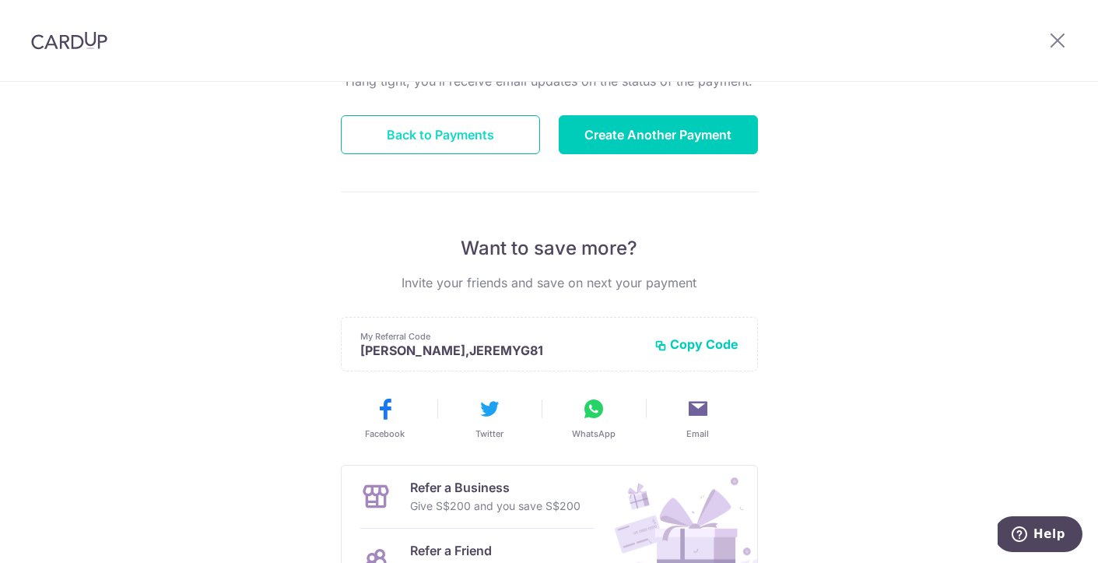
click at [449, 140] on button "Back to Payments" at bounding box center [440, 134] width 199 height 39
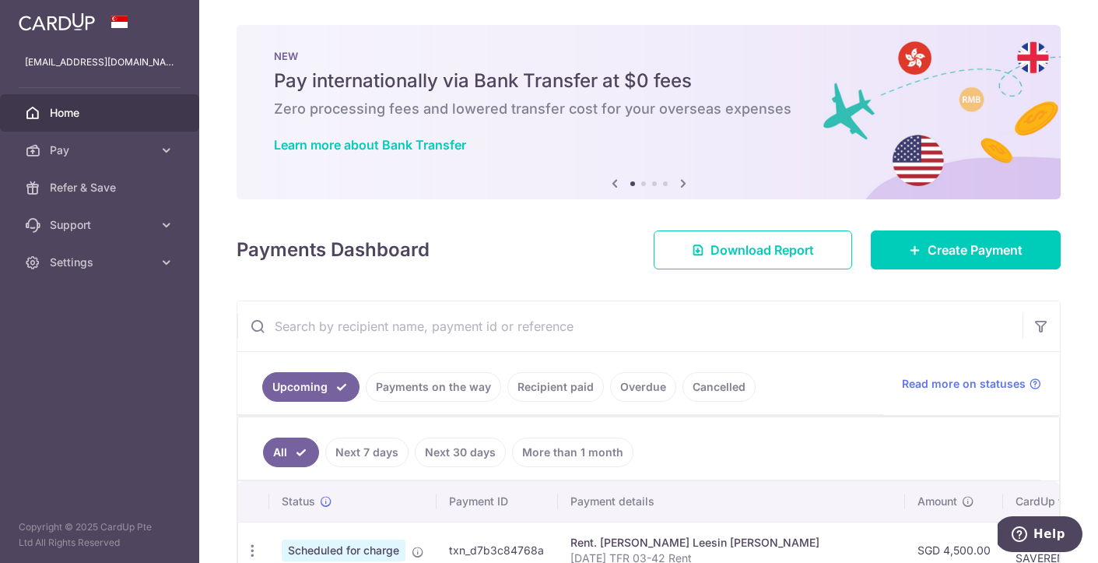
scroll to position [210, 0]
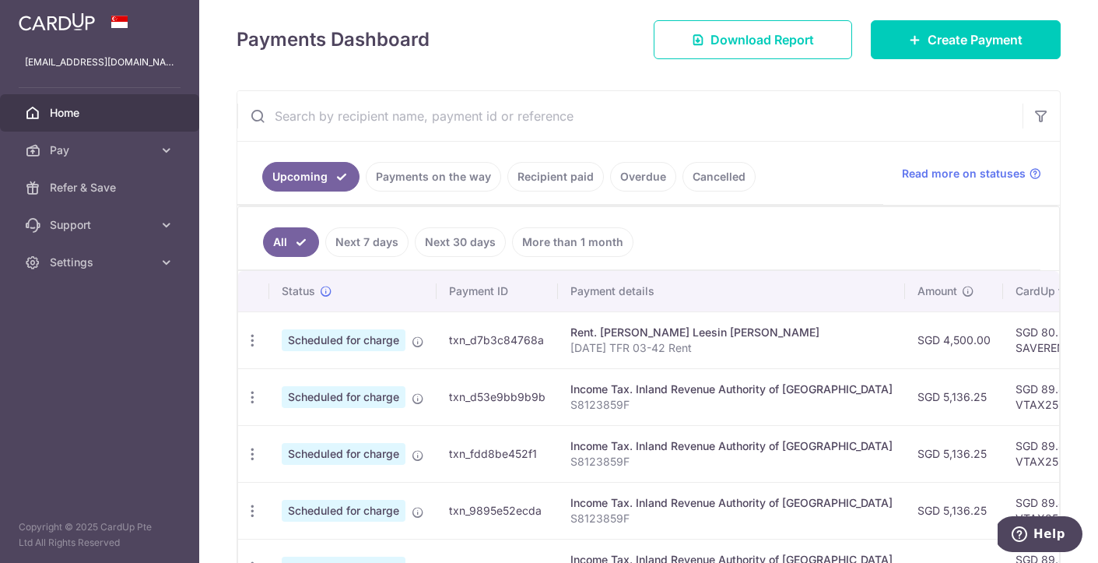
click at [580, 176] on link "Recipient paid" at bounding box center [555, 177] width 96 height 30
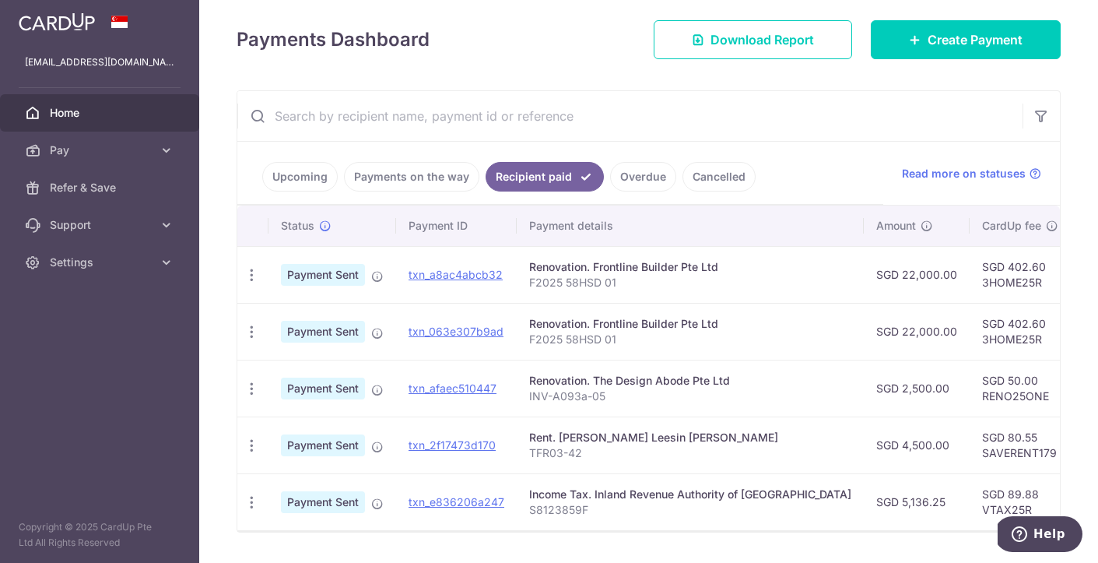
click at [291, 165] on link "Upcoming" at bounding box center [299, 177] width 75 height 30
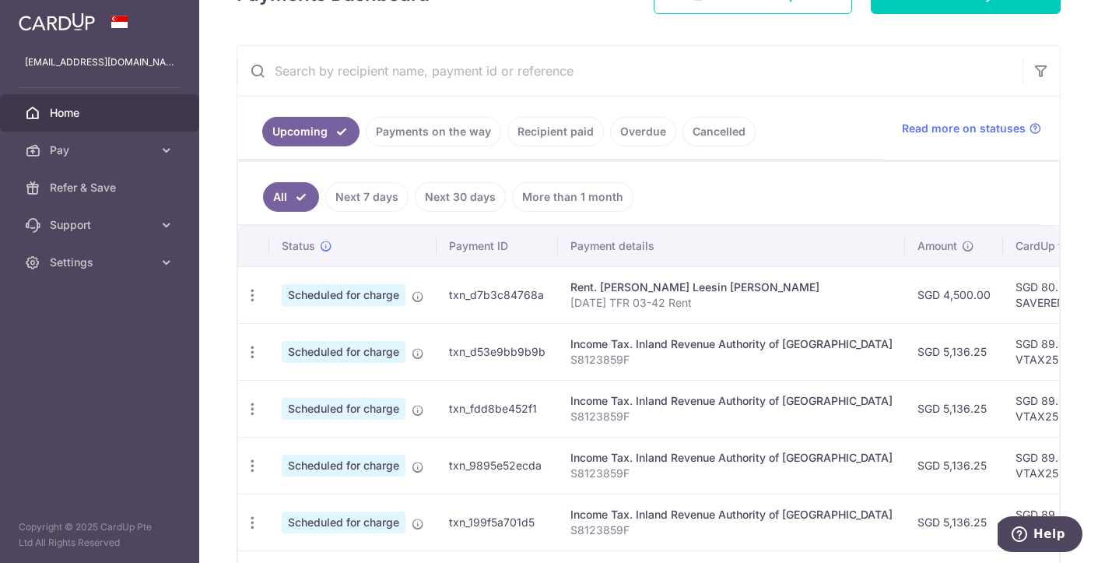
scroll to position [0, 0]
